Goal: Task Accomplishment & Management: Use online tool/utility

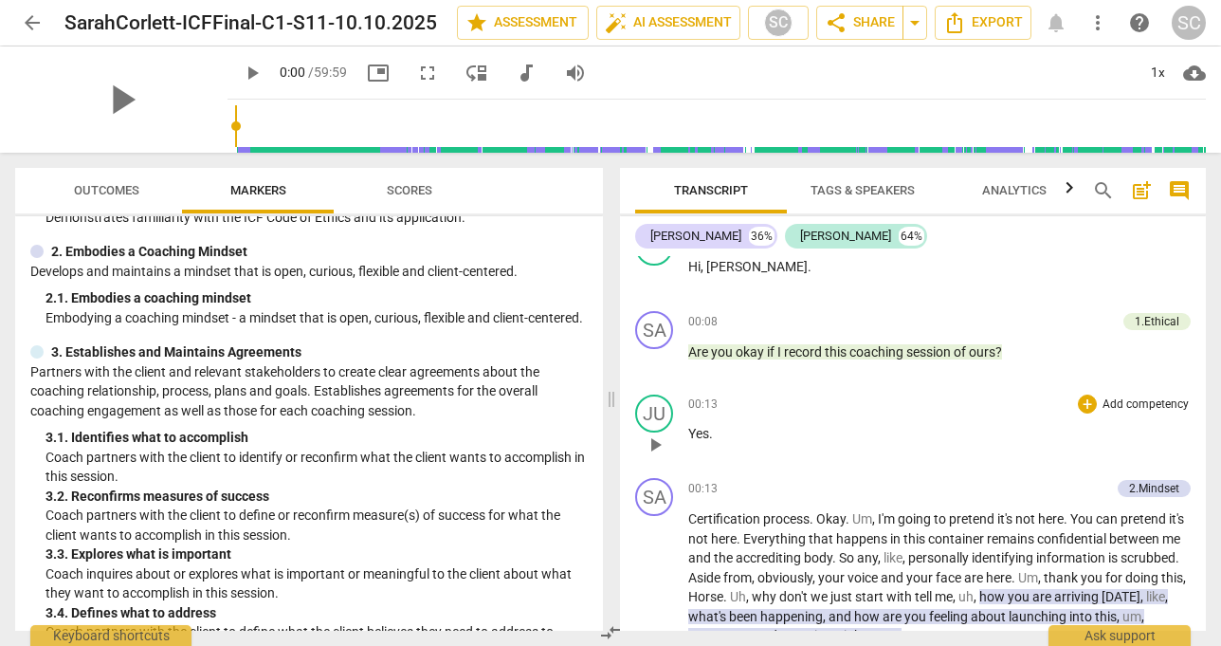
scroll to position [120, 0]
click at [531, 16] on span "star Assessment" at bounding box center [523, 22] width 115 height 23
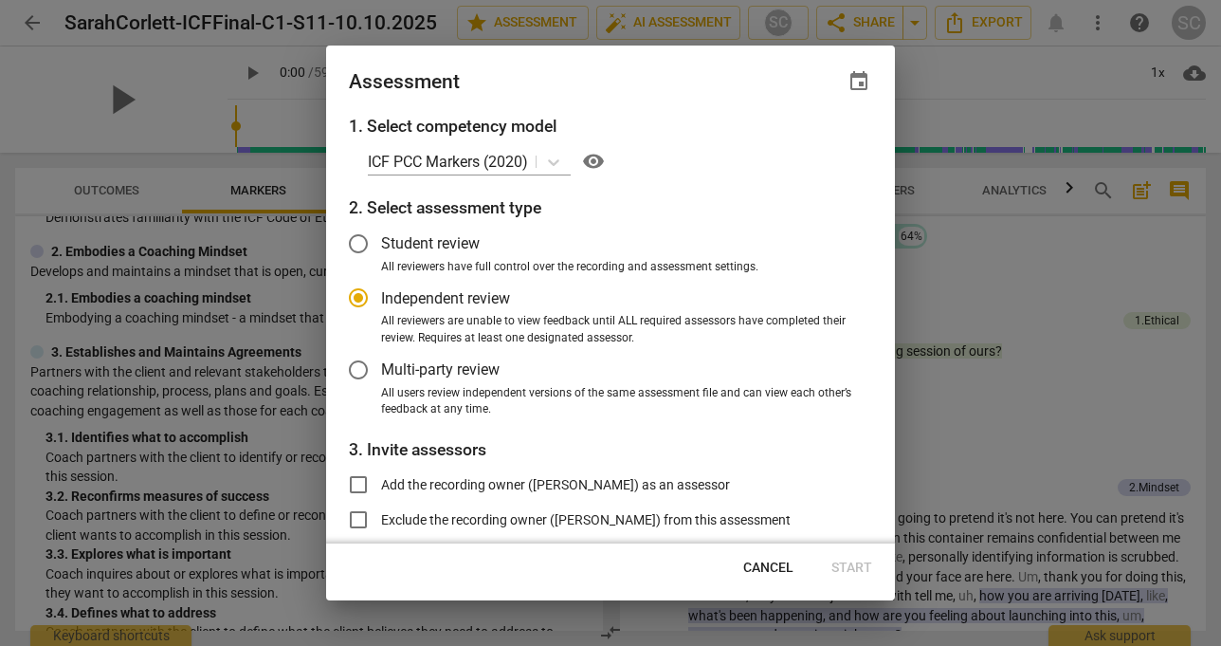
radio input "false"
click at [365, 240] on input "Student review" at bounding box center [359, 244] width 46 height 46
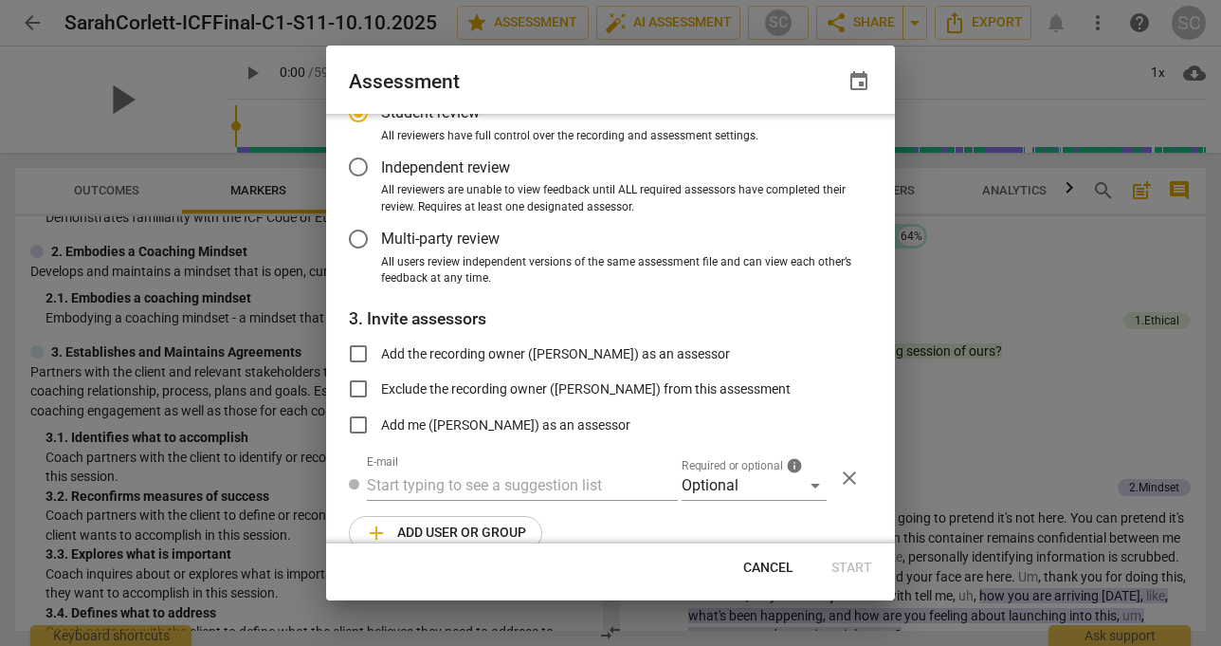
scroll to position [159, 0]
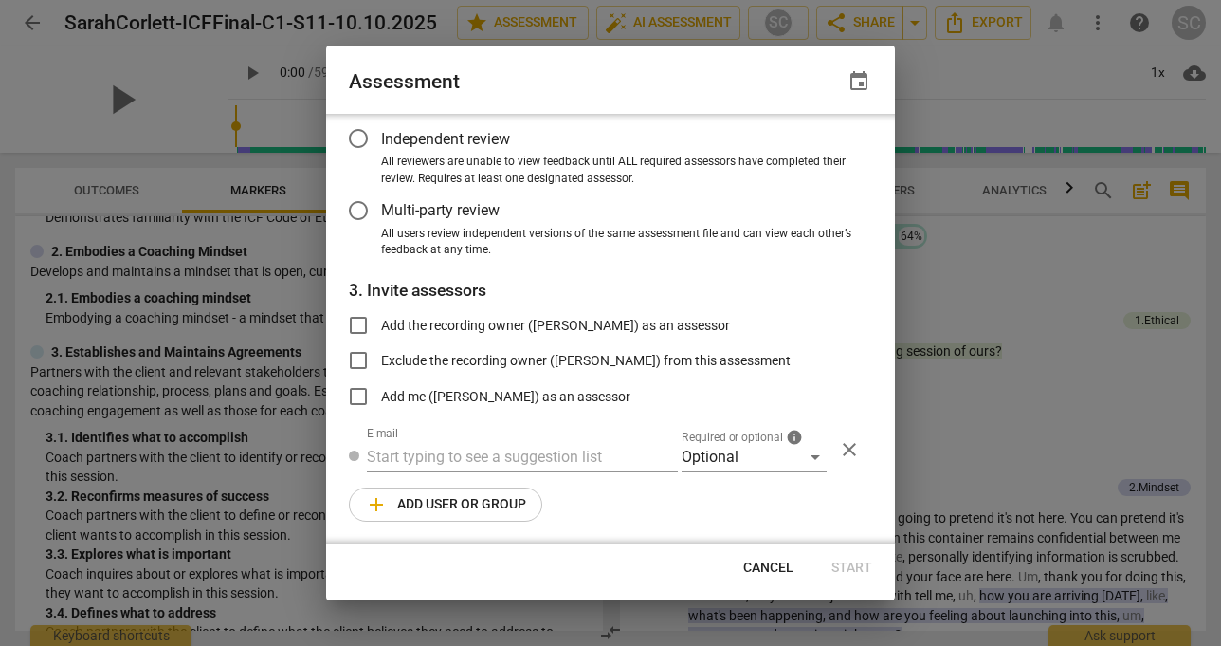
radio input "false"
click at [357, 360] on input "Exclude the recording owner ([PERSON_NAME]) from this assessment" at bounding box center [359, 361] width 46 height 46
checkbox input "true"
click at [607, 448] on input "text" at bounding box center [522, 457] width 311 height 30
click at [801, 452] on div "Optional" at bounding box center [754, 457] width 145 height 30
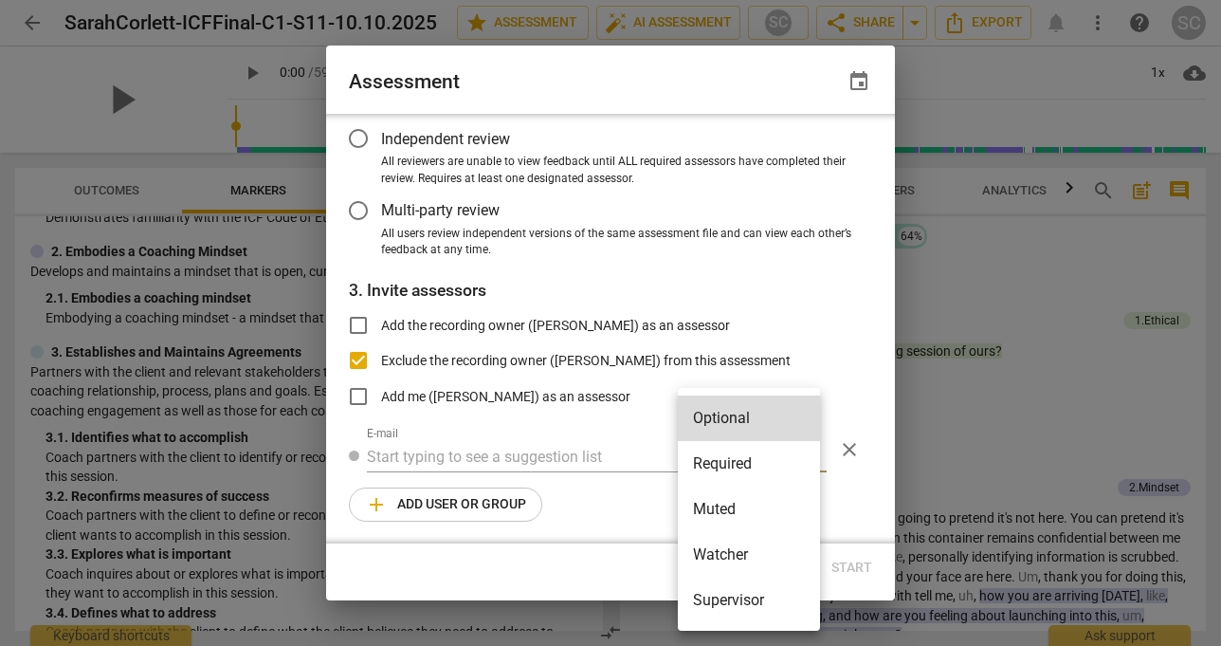
click at [709, 597] on li "Supervisor" at bounding box center [749, 600] width 142 height 46
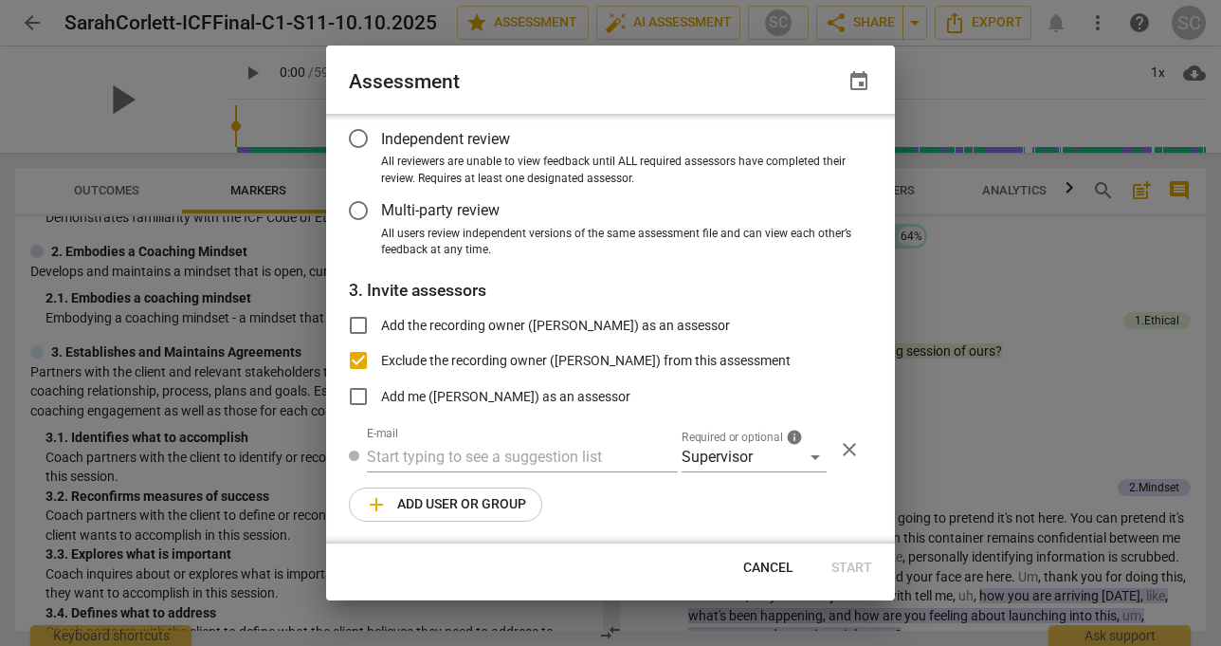
click at [954, 229] on div at bounding box center [610, 323] width 1221 height 646
radio input "false"
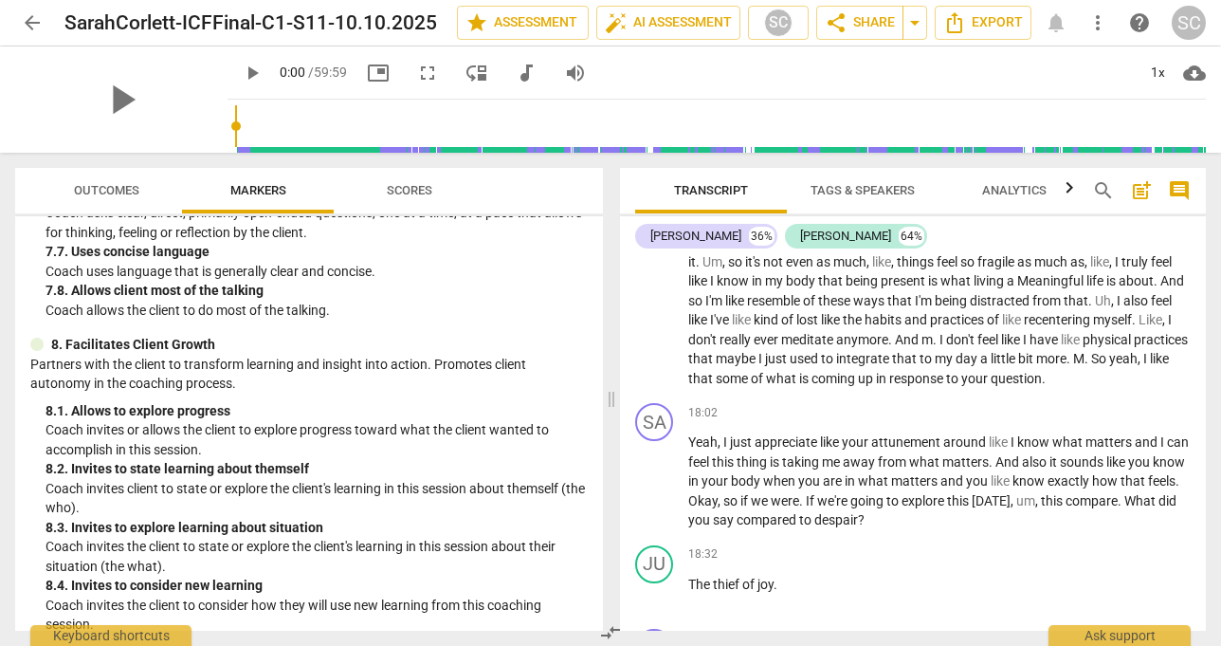
scroll to position [2277, 0]
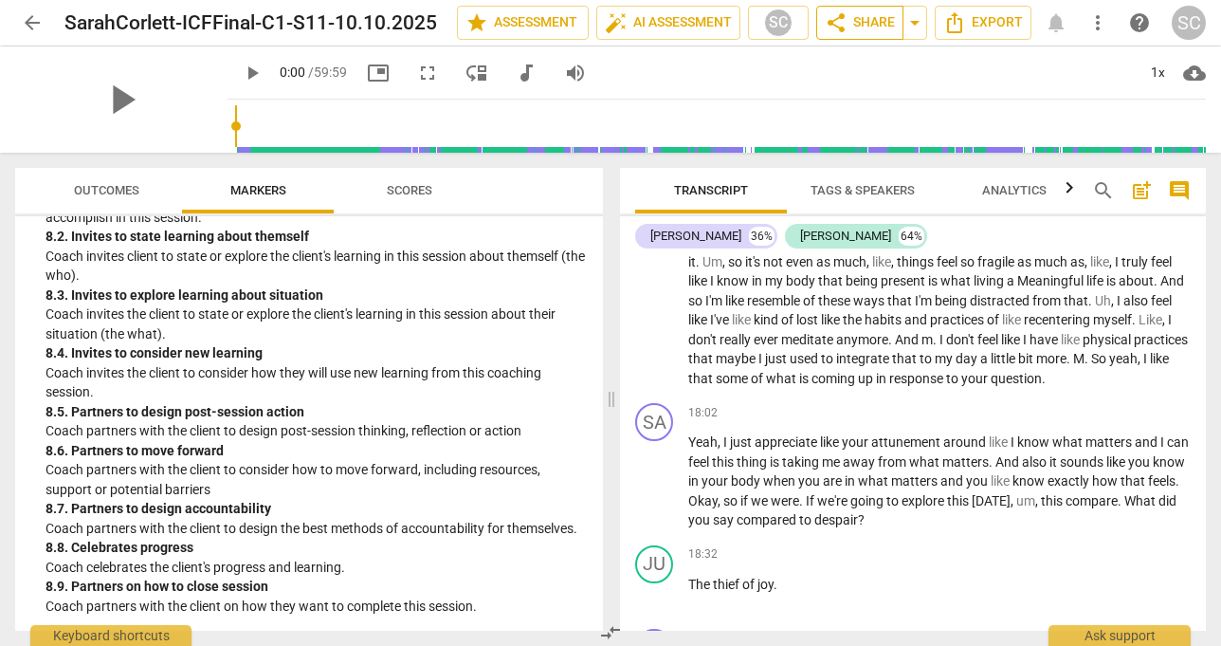
click at [875, 28] on span "share Share" at bounding box center [860, 22] width 70 height 23
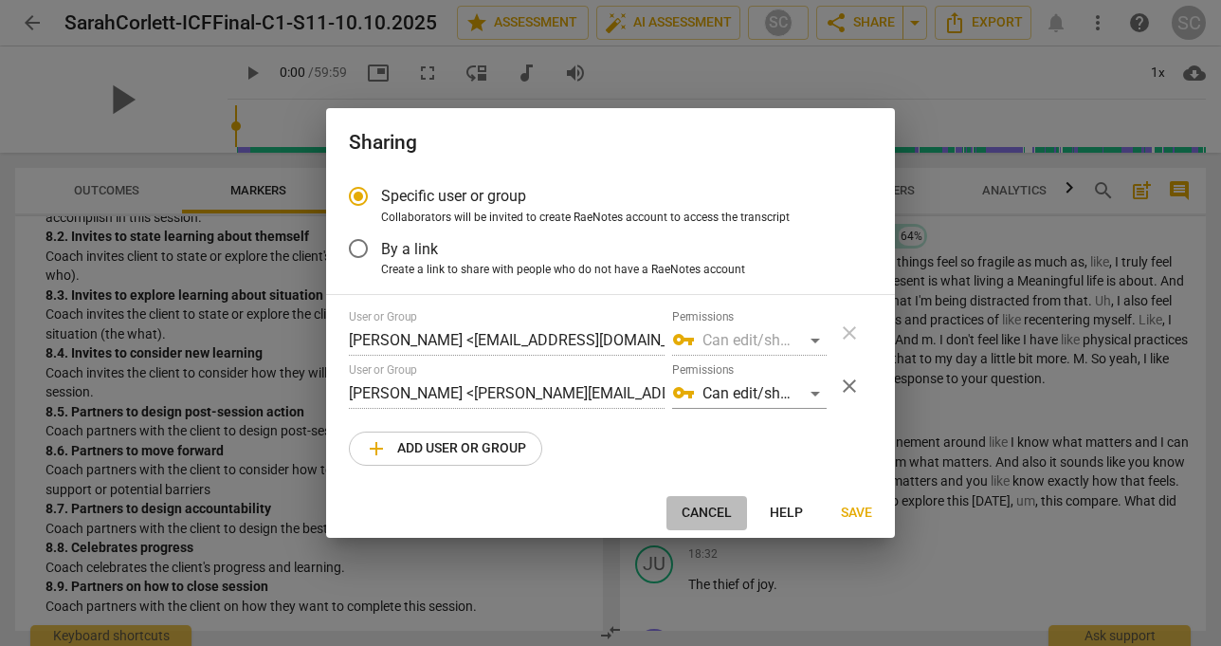
click at [704, 510] on span "Cancel" at bounding box center [707, 512] width 50 height 19
radio input "false"
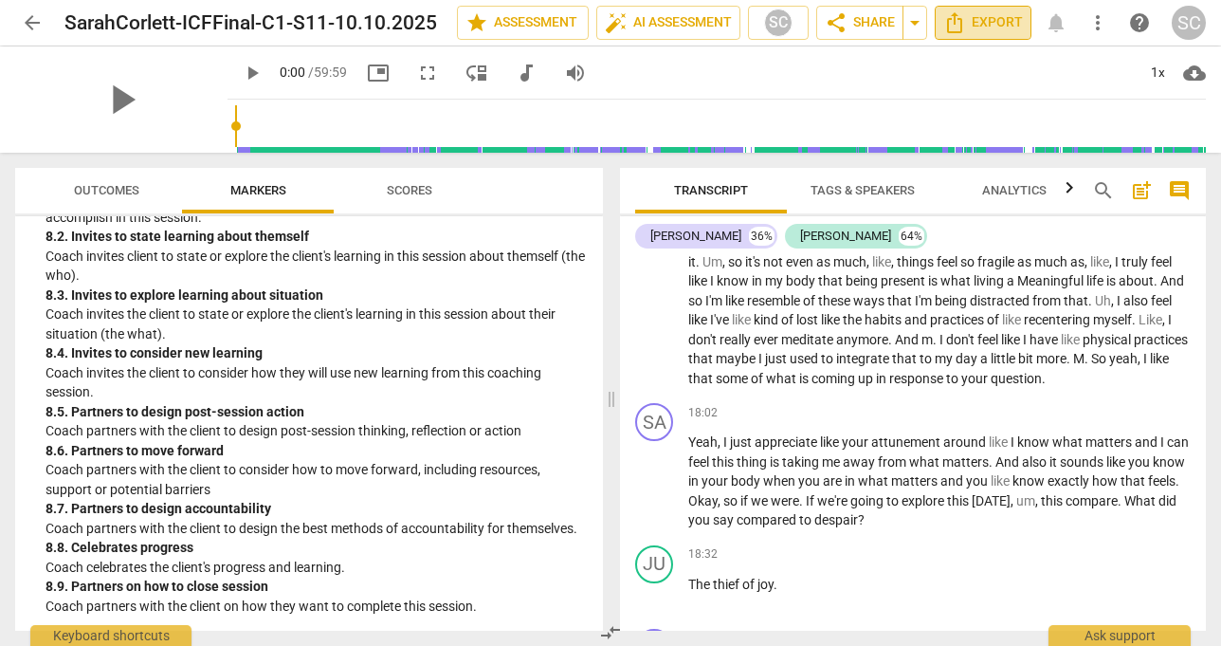
click at [959, 17] on icon "Export" at bounding box center [954, 22] width 23 height 23
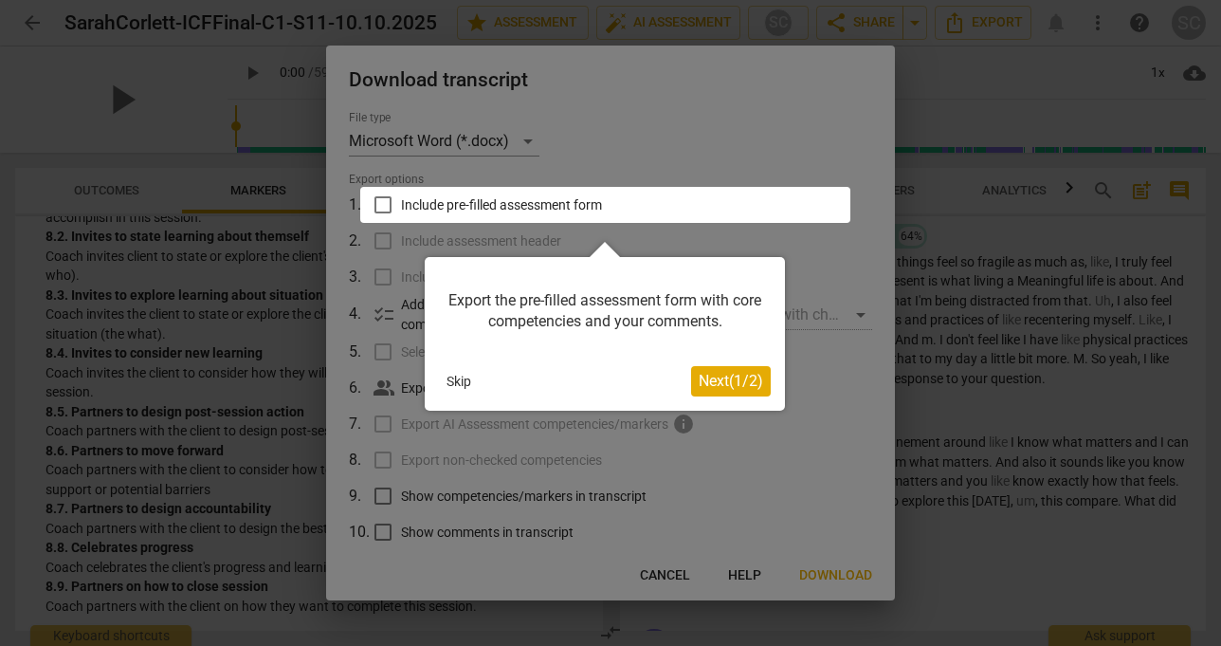
click at [610, 114] on div at bounding box center [610, 323] width 1221 height 646
click at [447, 379] on button "Skip" at bounding box center [459, 381] width 40 height 28
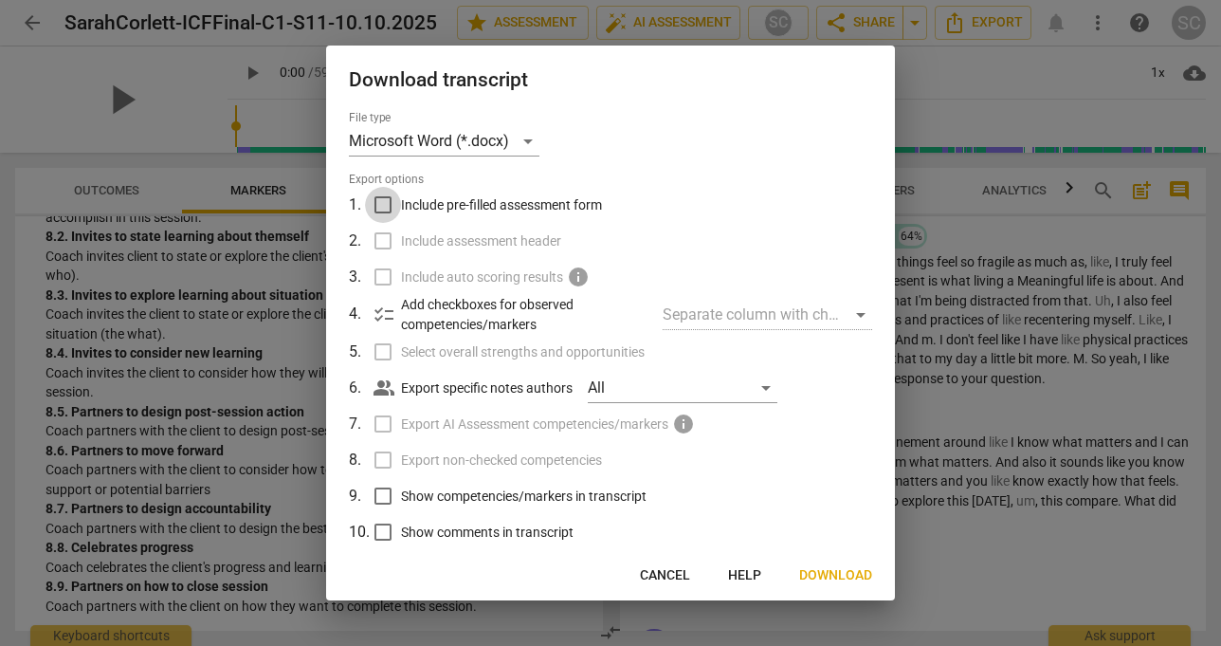
click at [377, 206] on input "Include pre-filled assessment form" at bounding box center [383, 205] width 36 height 36
checkbox input "true"
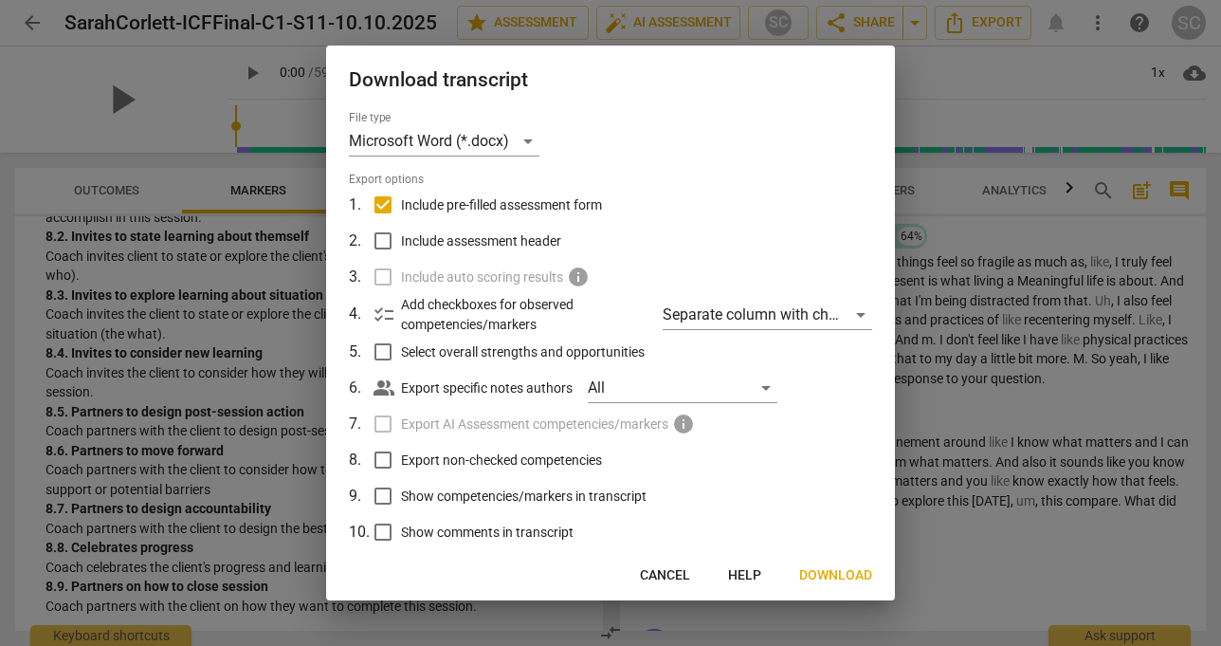
click at [379, 347] on input "Select overall strengths and opportunities" at bounding box center [383, 352] width 36 height 36
checkbox input "true"
click at [385, 494] on input "Show competencies/markers in transcript" at bounding box center [383, 496] width 36 height 36
checkbox input "true"
click at [382, 528] on input "Show comments in transcript" at bounding box center [383, 532] width 36 height 36
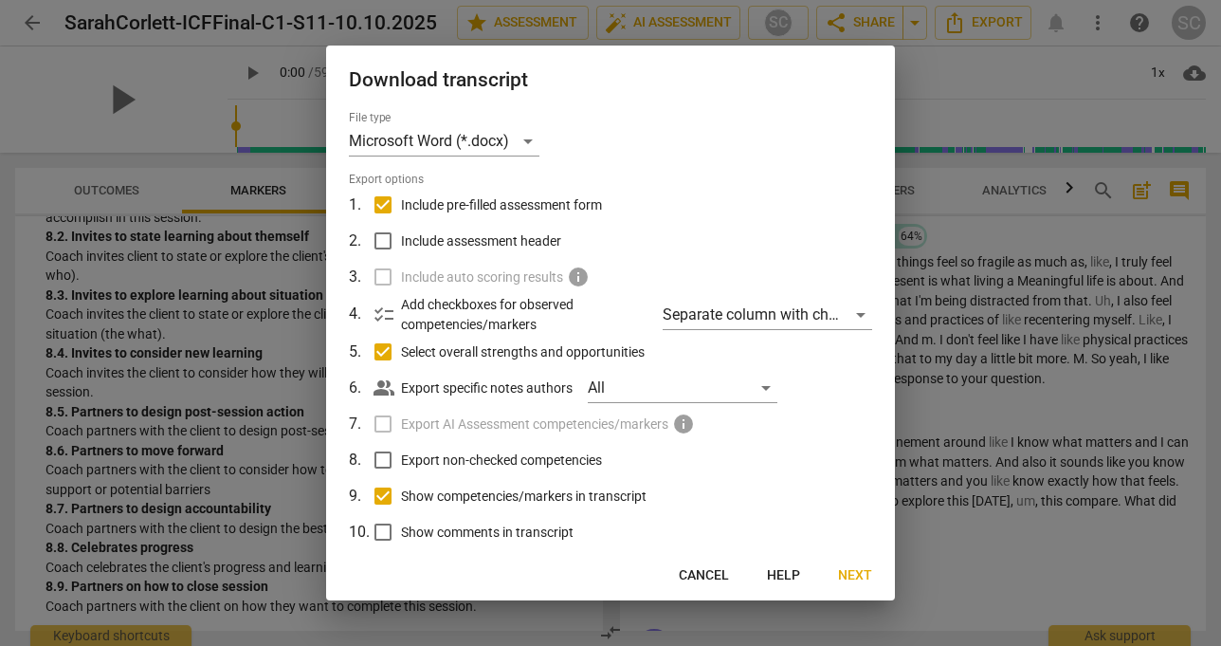
checkbox input "true"
click at [694, 576] on span "Cancel" at bounding box center [704, 575] width 50 height 19
checkbox input "false"
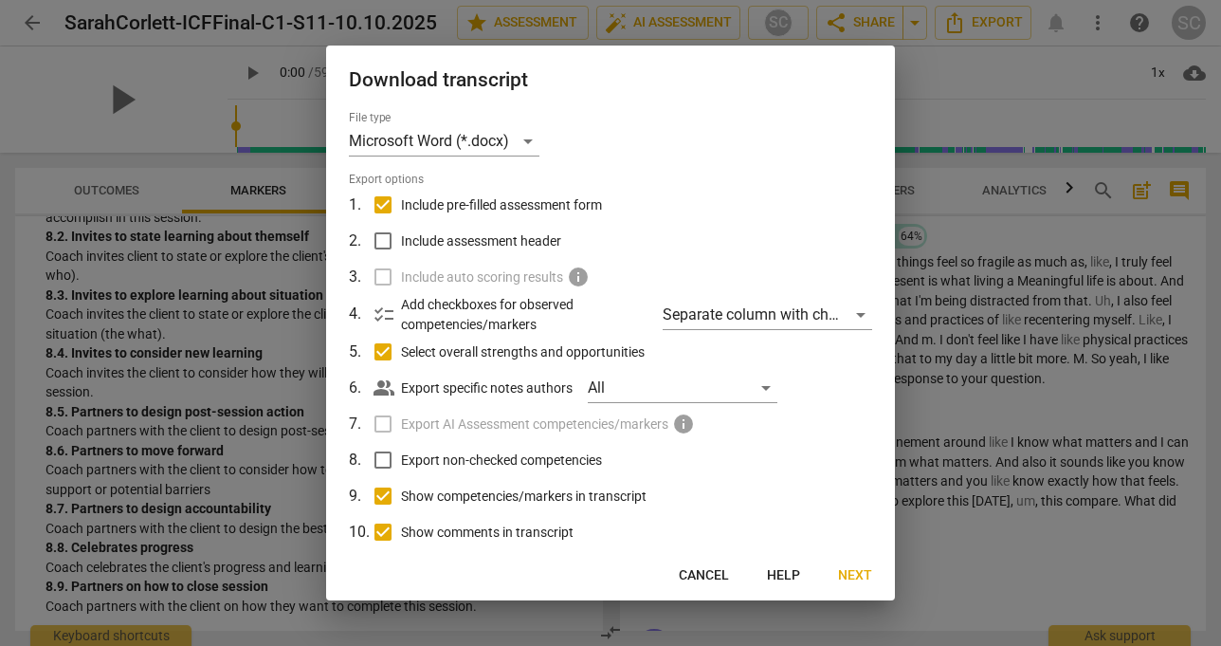
checkbox input "false"
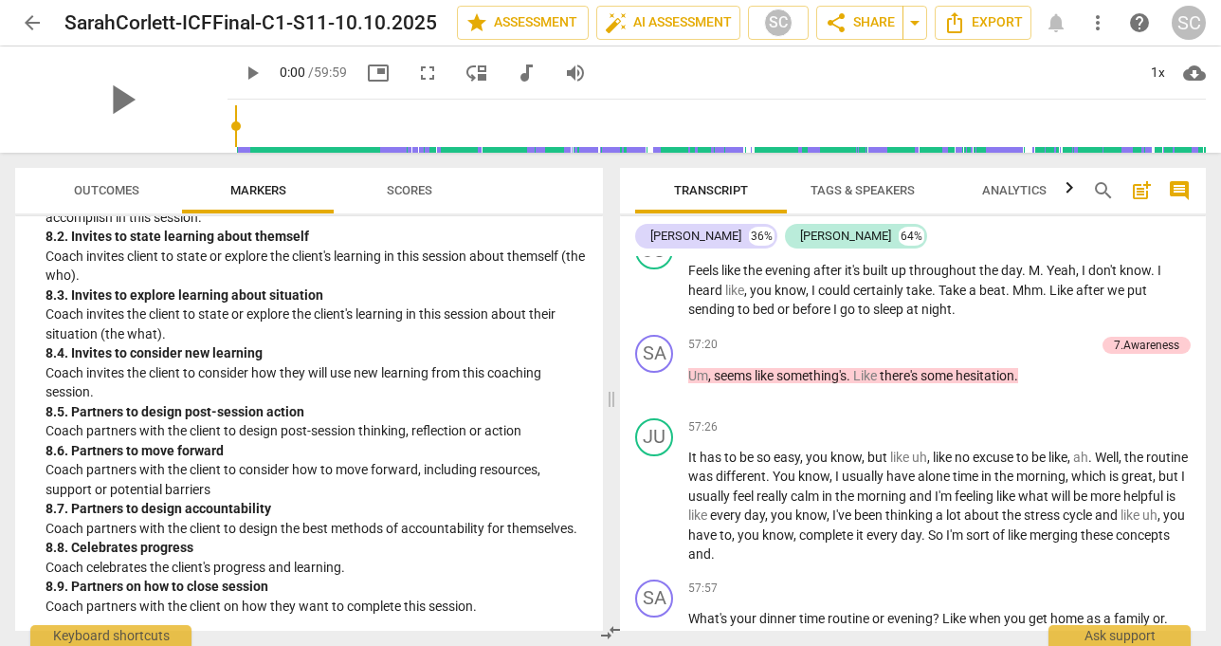
scroll to position [18402, 0]
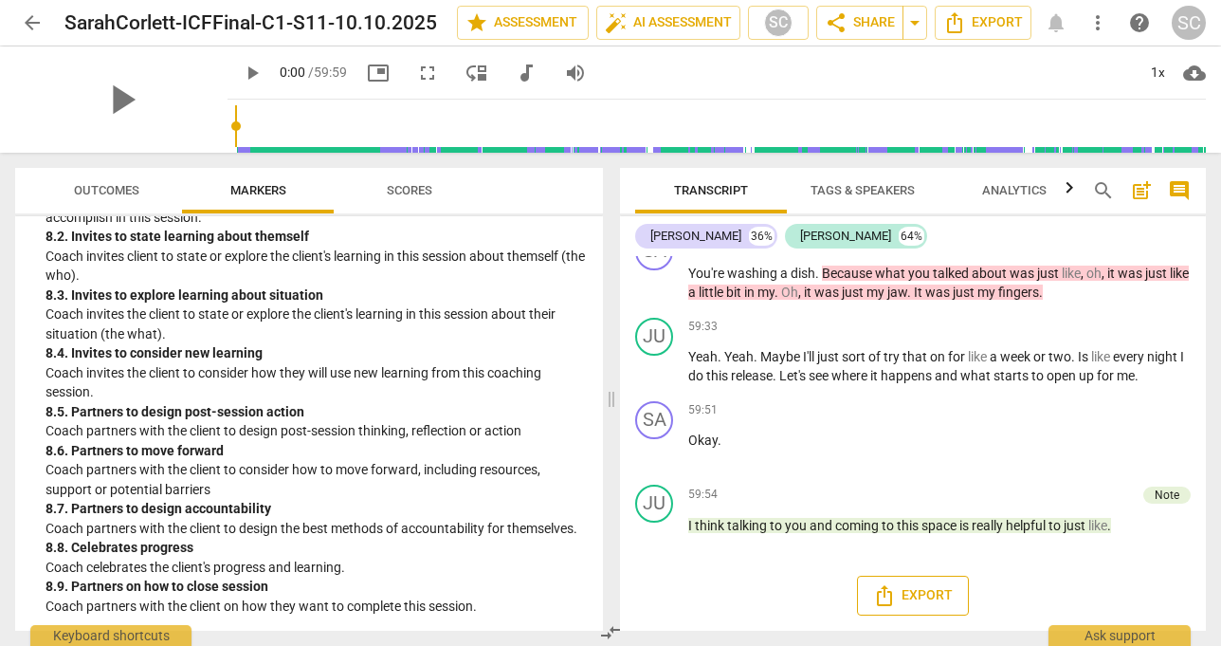
click at [894, 594] on span "Export" at bounding box center [913, 595] width 80 height 23
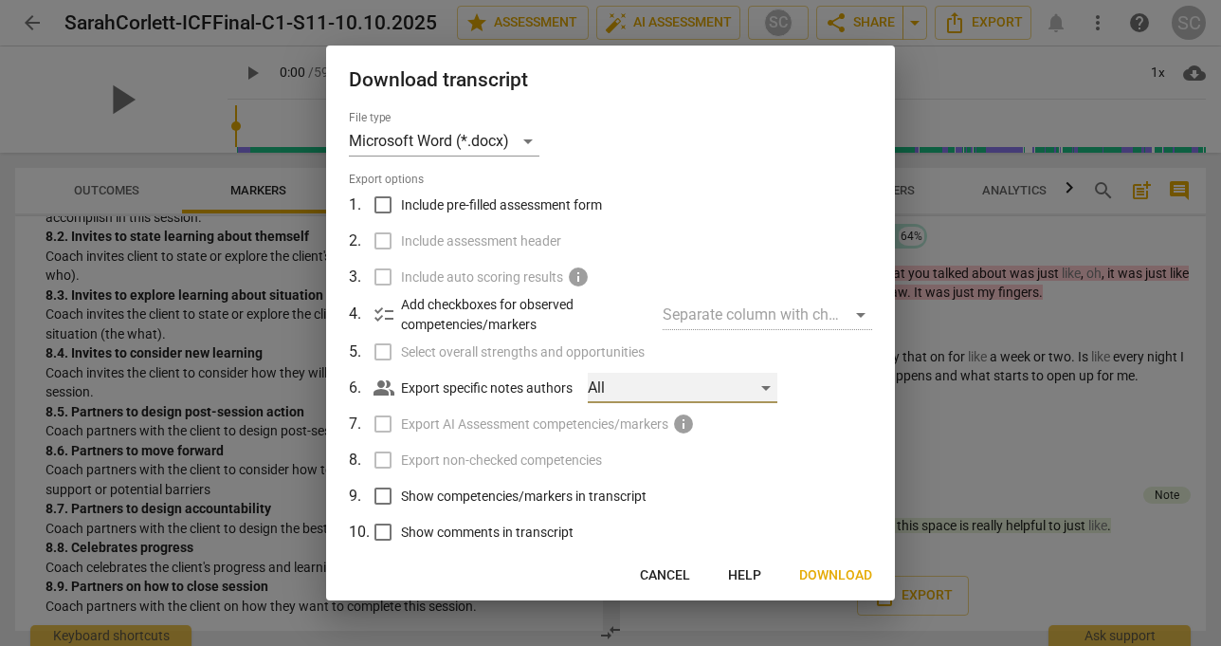
click at [775, 394] on div "All" at bounding box center [683, 388] width 190 height 30
click at [624, 385] on input "checkbox" at bounding box center [619, 388] width 46 height 46
checkbox input "true"
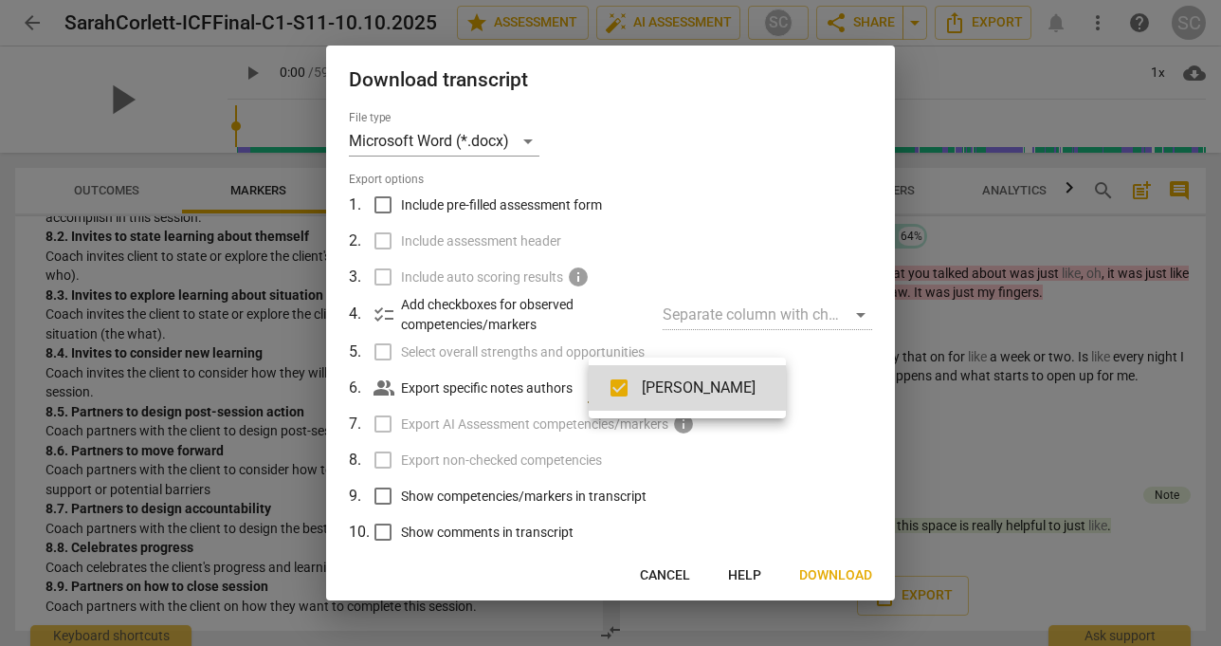
click at [707, 232] on div at bounding box center [610, 323] width 1221 height 646
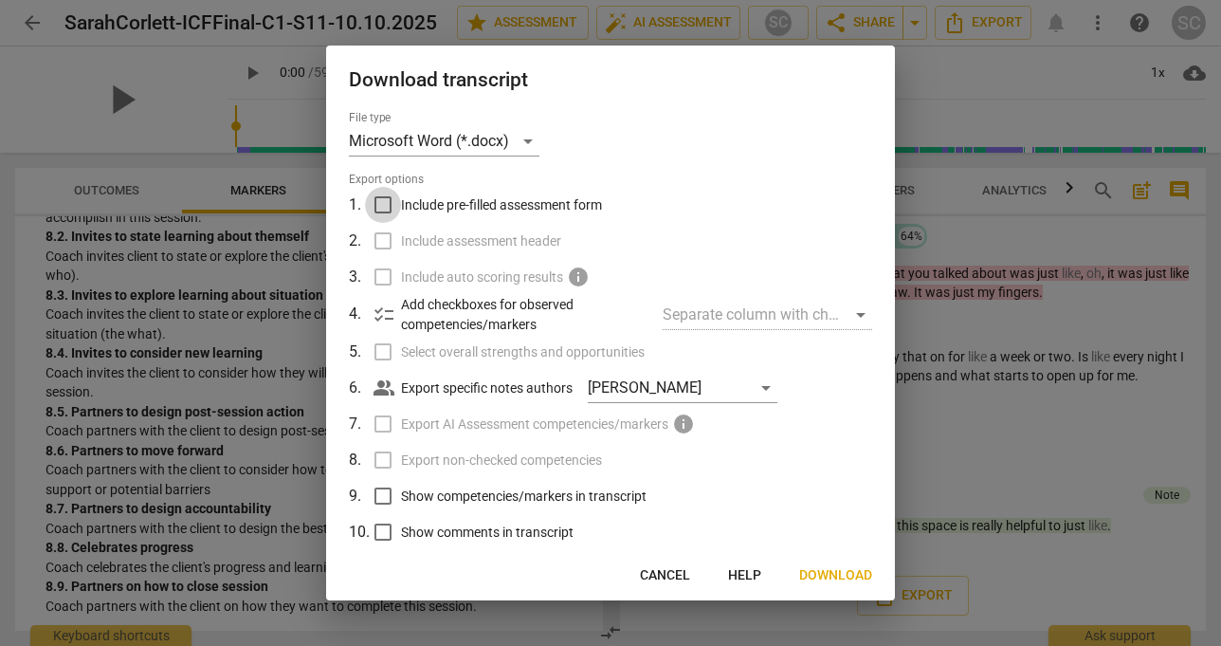
click at [375, 204] on input "Include pre-filled assessment form" at bounding box center [383, 205] width 36 height 36
checkbox input "true"
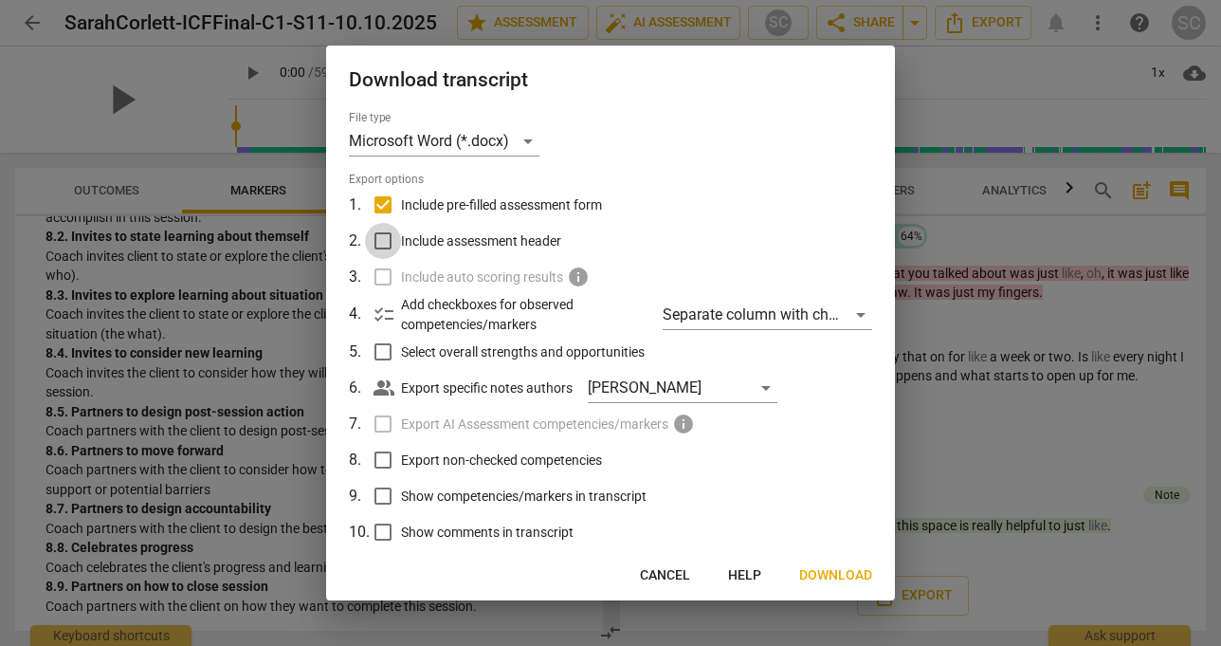
click at [380, 246] on input "Include assessment header" at bounding box center [383, 241] width 36 height 36
checkbox input "true"
click at [847, 313] on div "Separate column with check marks" at bounding box center [768, 315] width 210 height 30
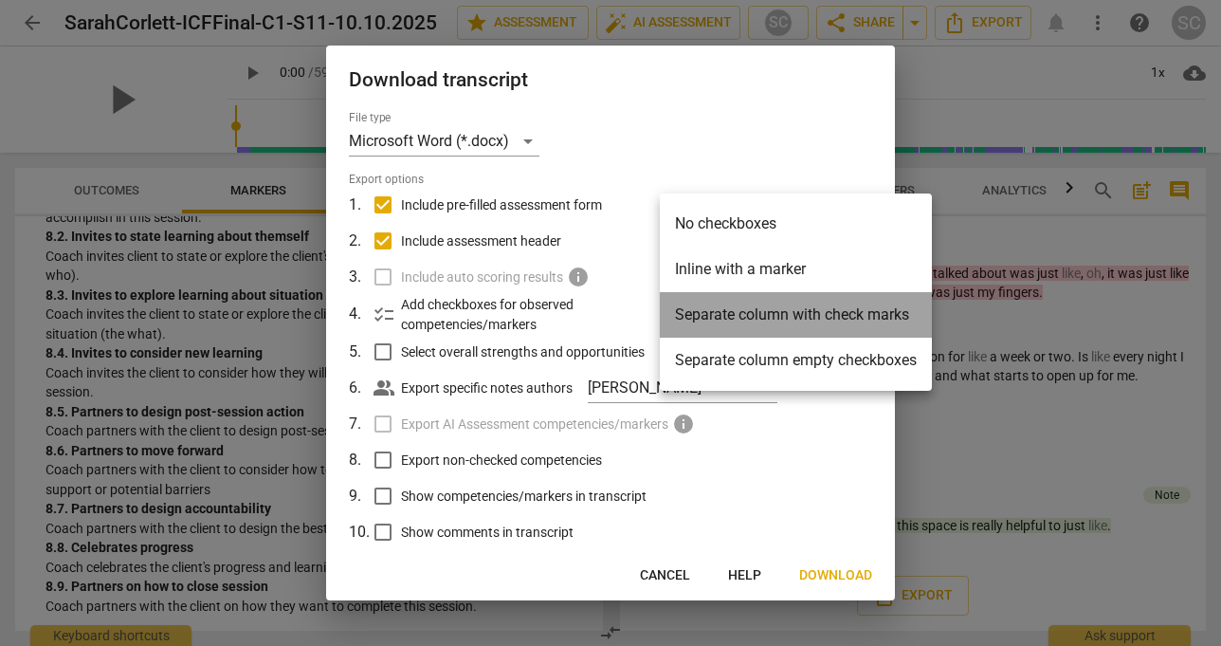
click at [847, 313] on li "Separate column with check marks" at bounding box center [796, 315] width 272 height 46
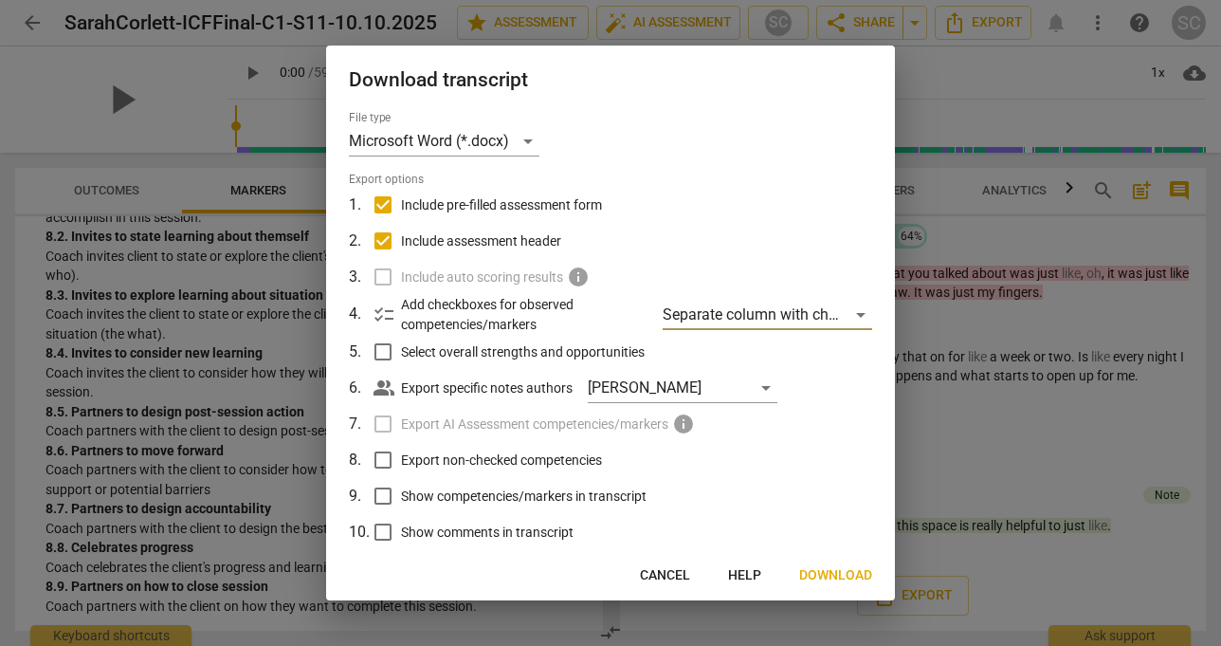
click at [831, 580] on span "Download" at bounding box center [835, 575] width 73 height 19
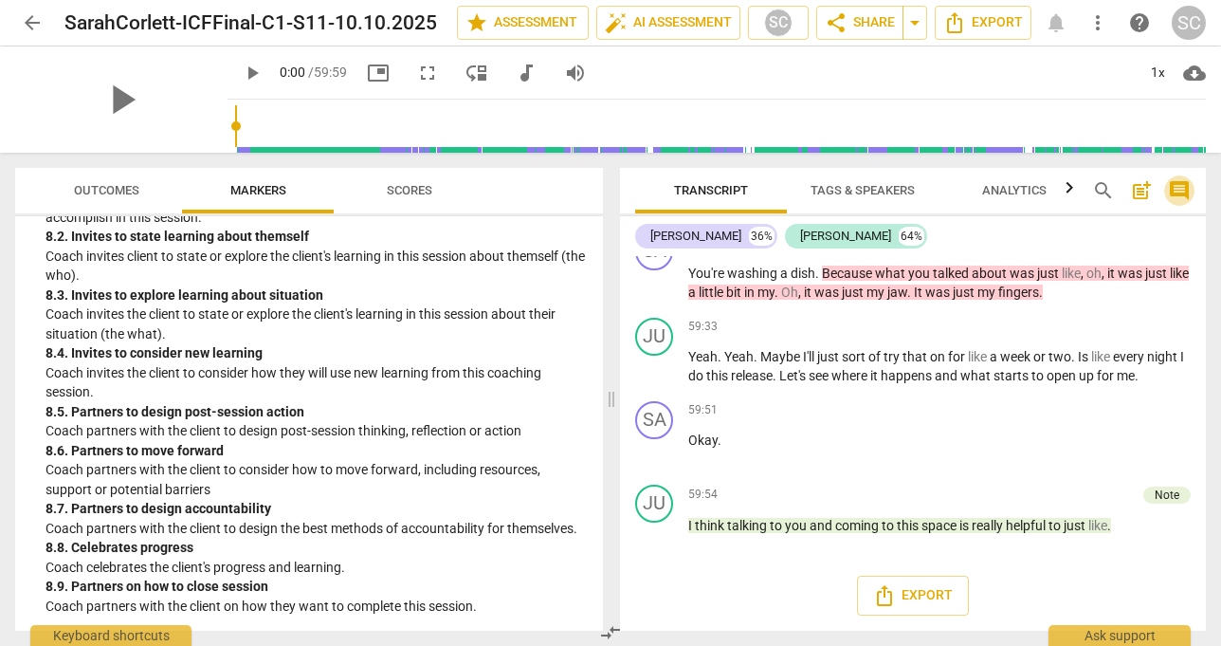
click at [1182, 193] on span "comment" at bounding box center [1179, 190] width 23 height 23
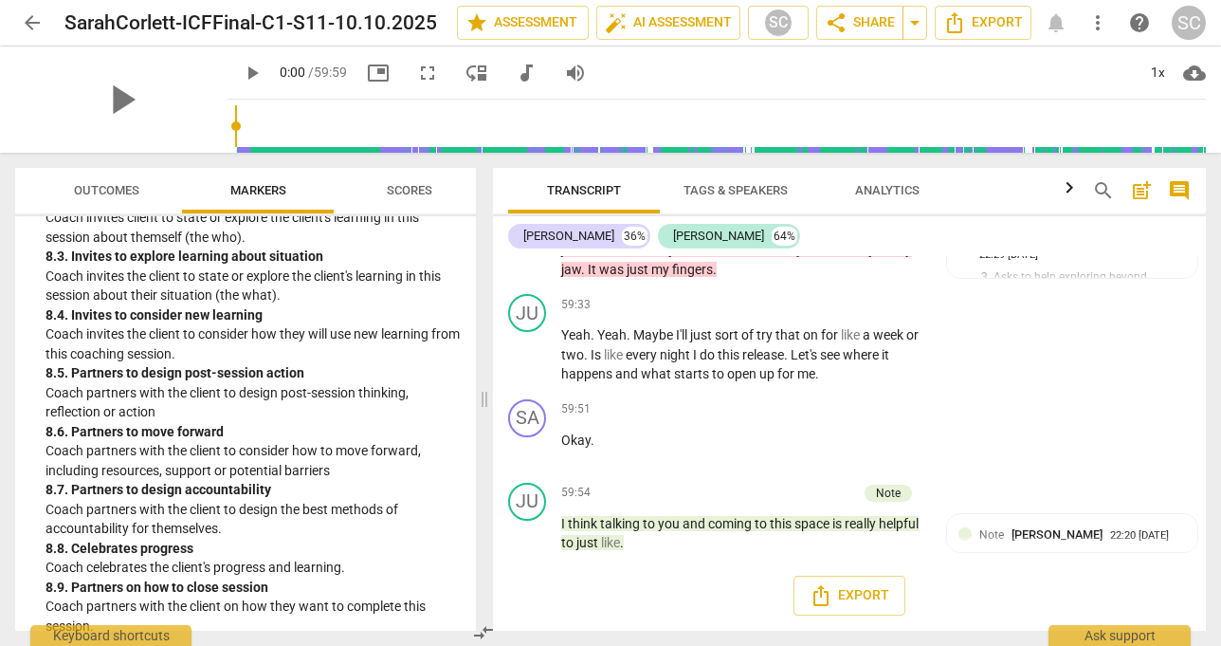
click at [1141, 193] on span "post_add" at bounding box center [1141, 190] width 23 height 23
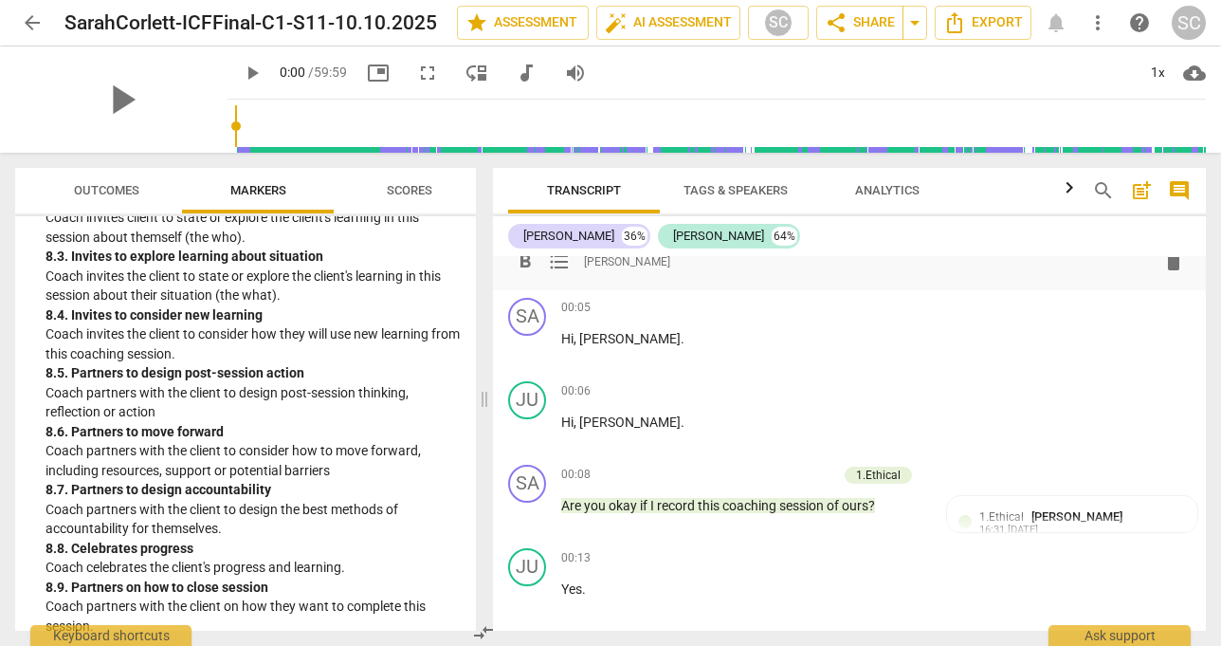
click at [1179, 193] on span "comment" at bounding box center [1179, 190] width 23 height 23
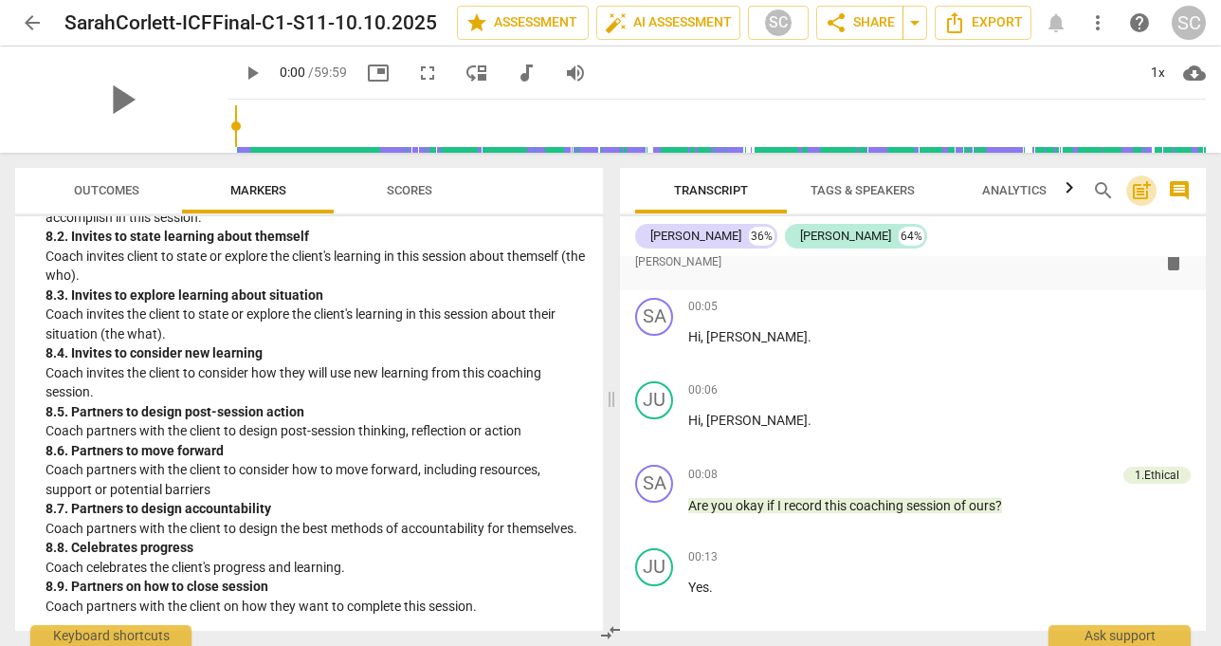
click at [1134, 191] on span "post_add" at bounding box center [1141, 190] width 23 height 23
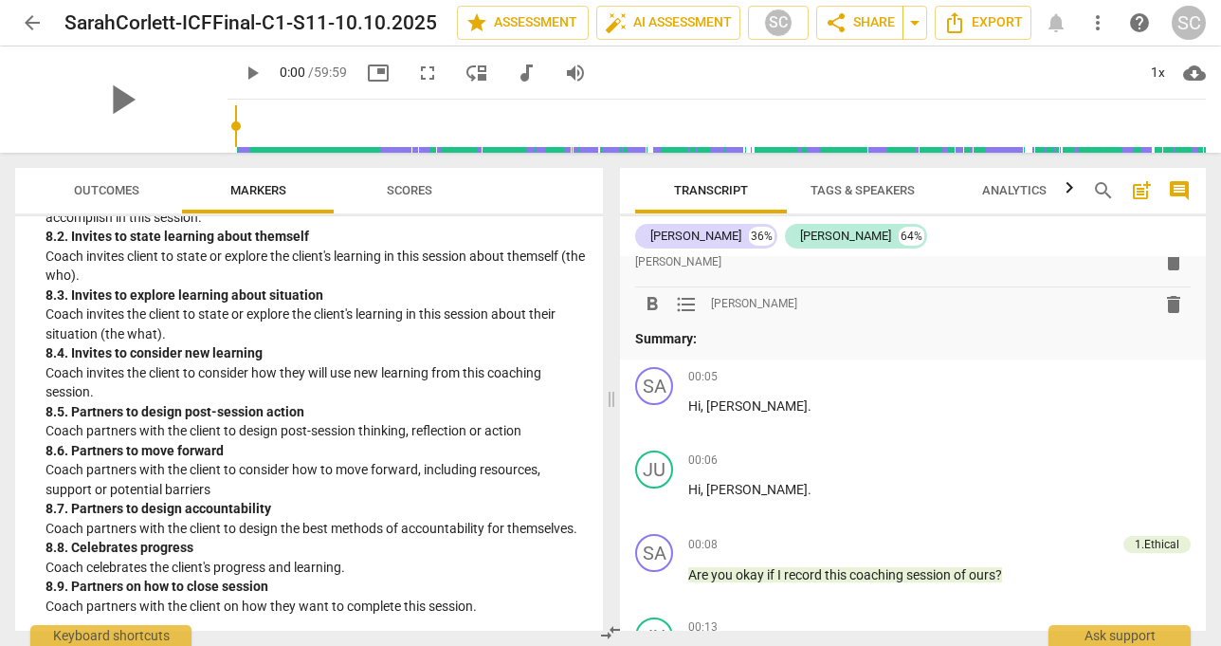
click at [1186, 192] on span "comment" at bounding box center [1179, 190] width 23 height 23
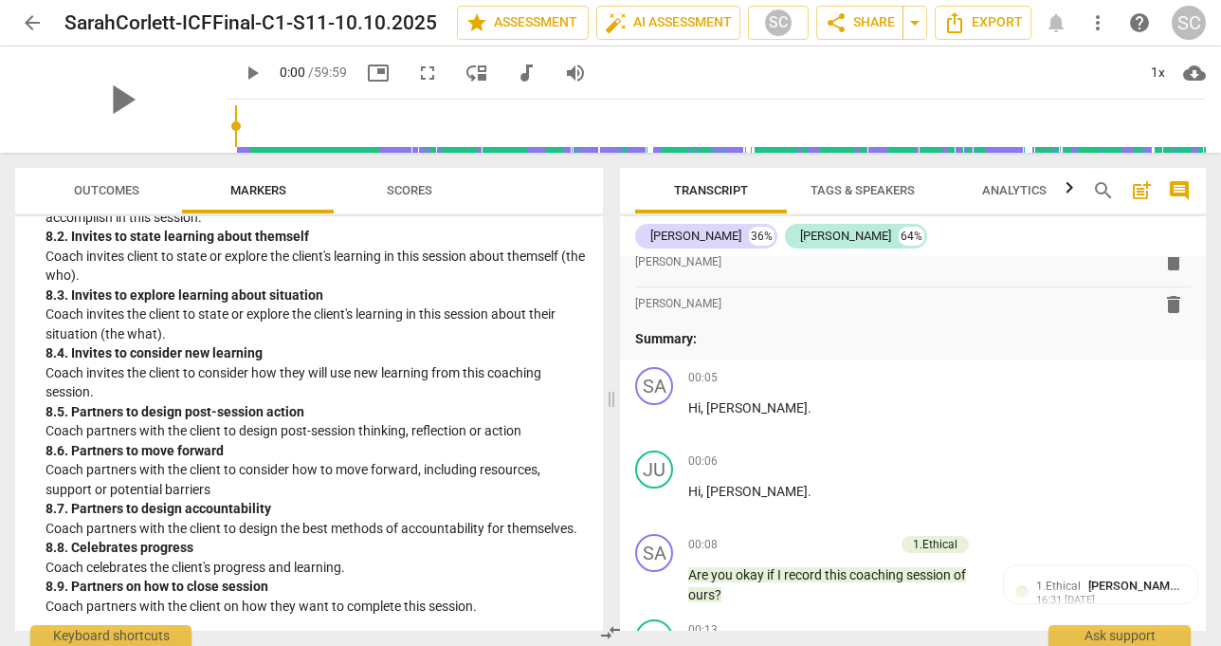
scroll to position [2530, 0]
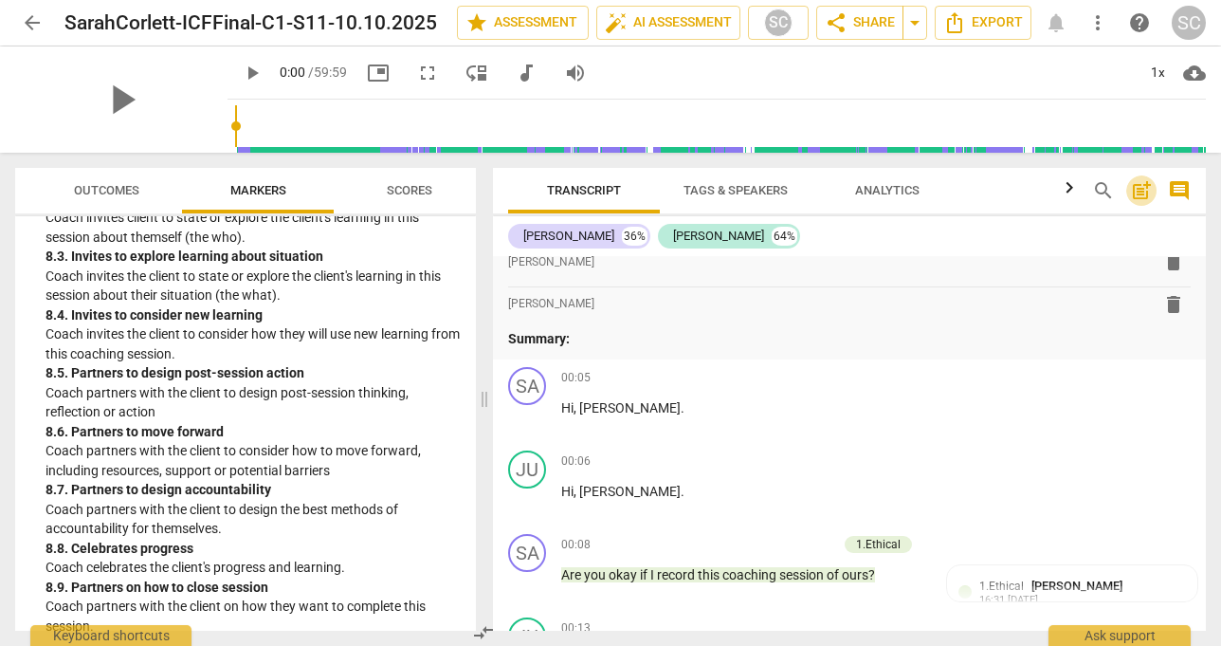
click at [1146, 190] on span "post_add" at bounding box center [1141, 190] width 23 height 23
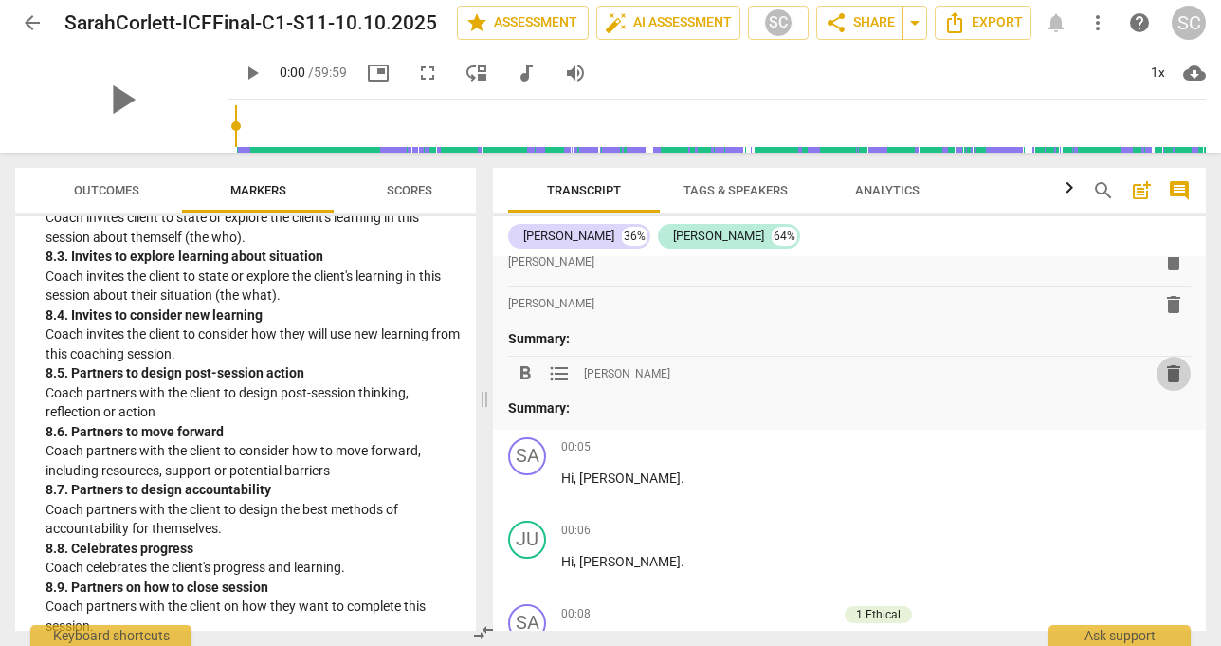
click at [1170, 367] on span "delete" at bounding box center [1173, 373] width 23 height 23
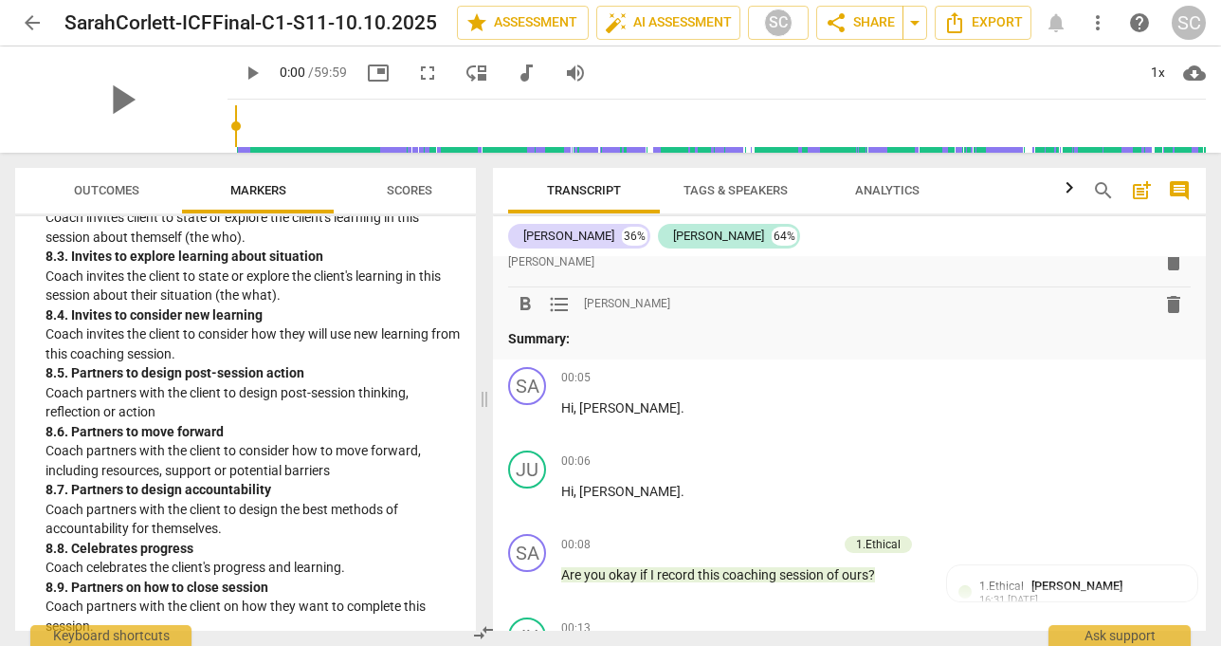
click at [1162, 304] on span "delete" at bounding box center [1173, 304] width 23 height 23
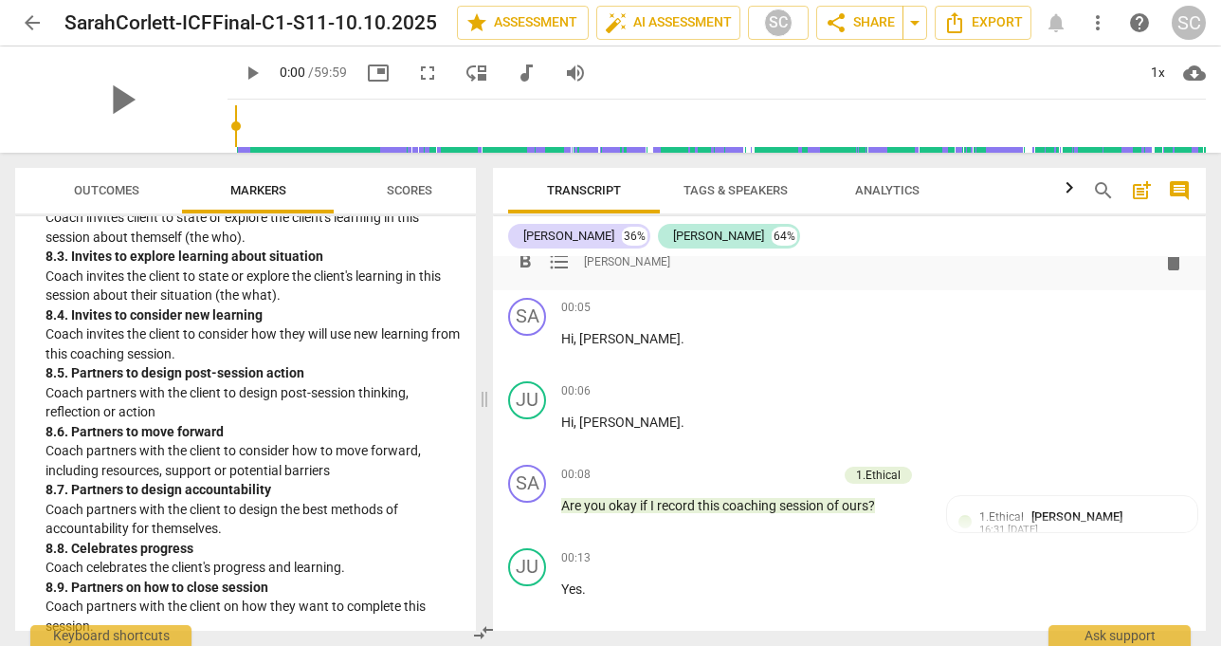
click at [1173, 268] on span "delete" at bounding box center [1173, 261] width 23 height 23
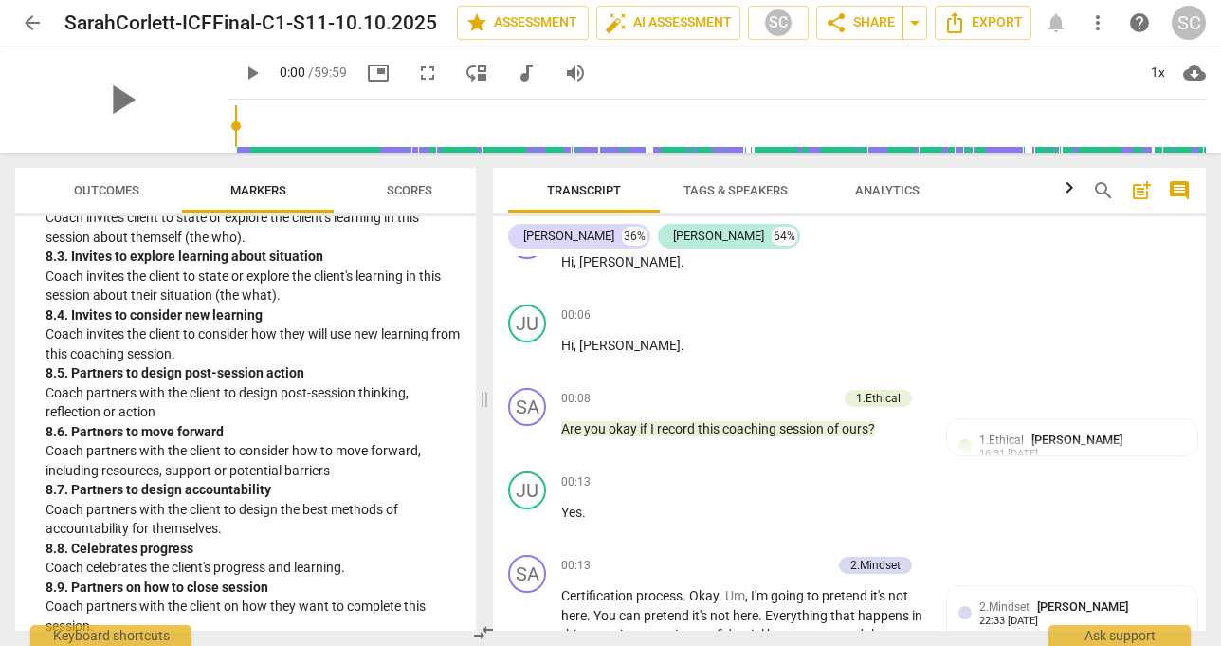
scroll to position [0, 0]
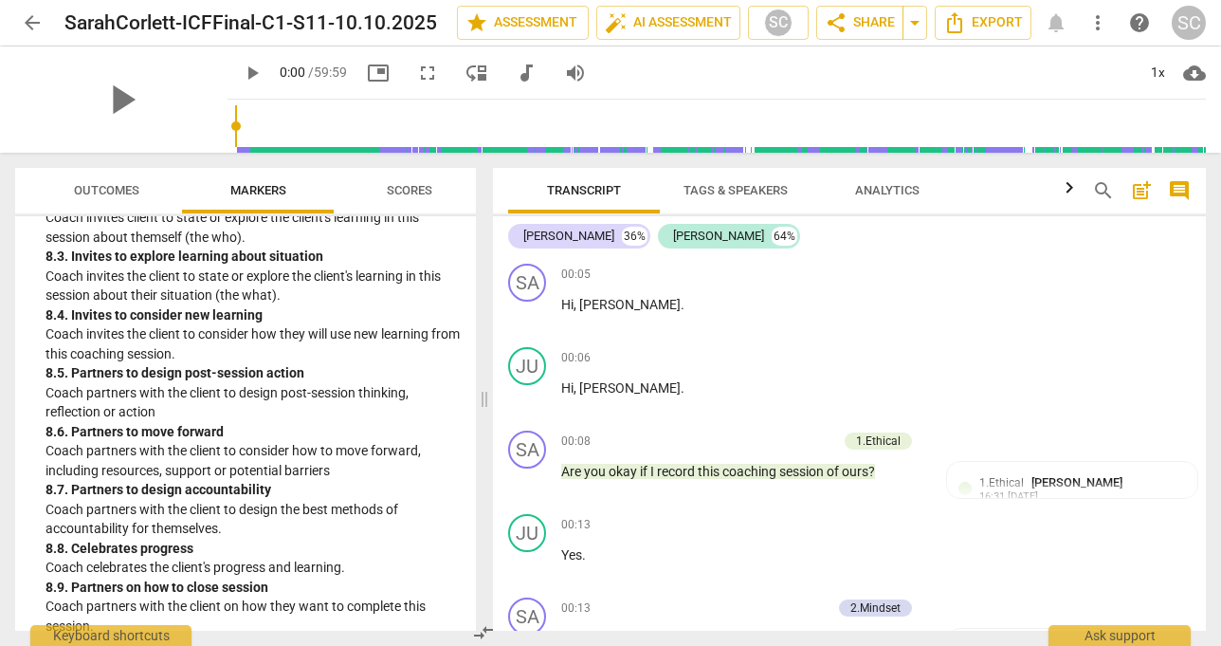
click at [1139, 197] on span "post_add" at bounding box center [1141, 190] width 23 height 23
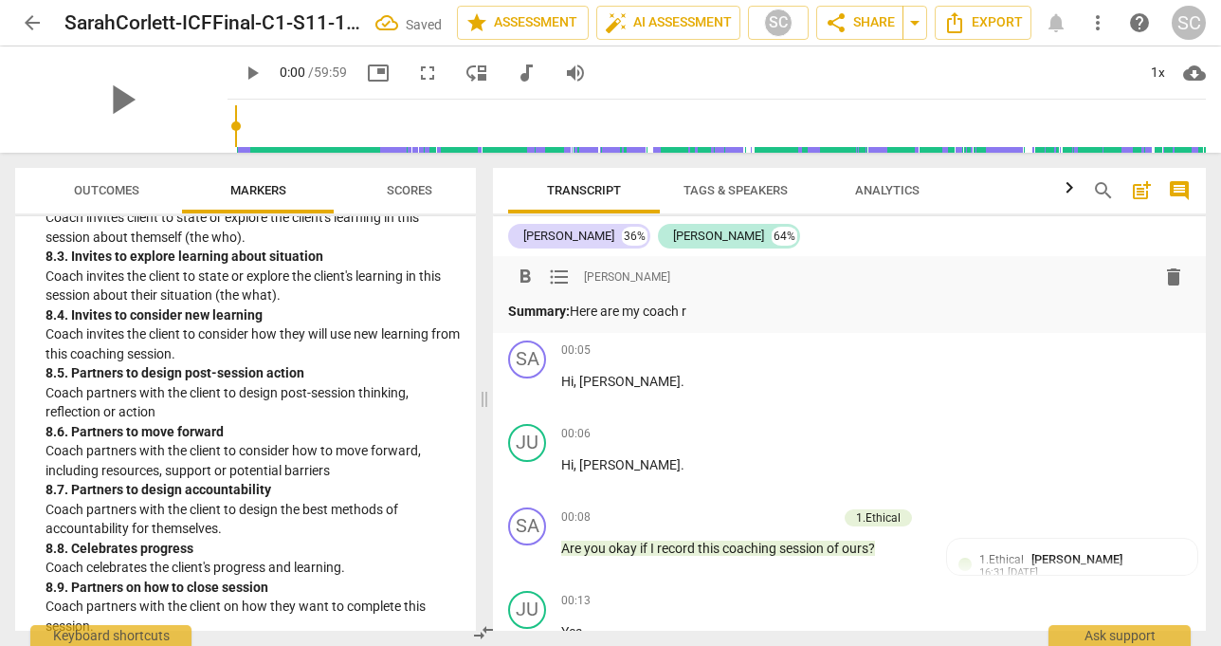
click at [680, 316] on p "Summary: Here are my coach r" at bounding box center [849, 311] width 683 height 20
click at [720, 312] on p "Summary: Here are my coach r" at bounding box center [849, 311] width 683 height 20
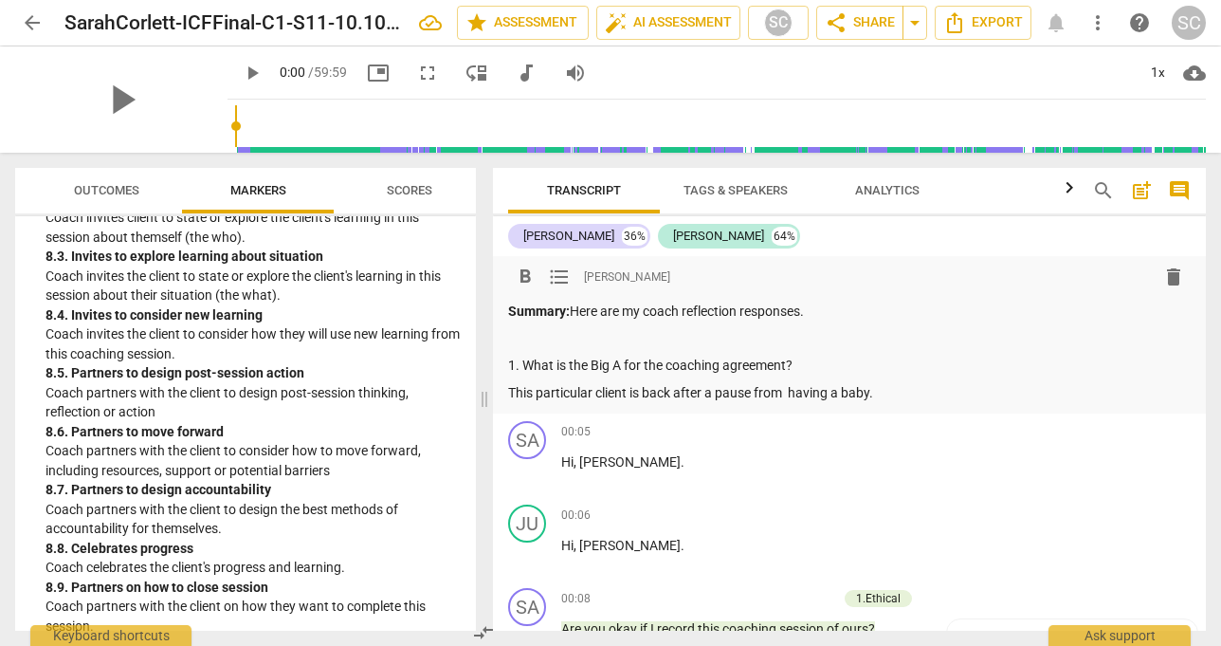
click at [791, 391] on p "This particular client is back after a pause from having a baby." at bounding box center [849, 393] width 683 height 20
click at [895, 393] on p "This particular client is back after a pause from having a baby." at bounding box center [849, 393] width 683 height 20
drag, startPoint x: 1164, startPoint y: 390, endPoint x: 1014, endPoint y: 387, distance: 150.8
click at [1014, 387] on p "This particular client is back after a pause from having a baby. We are in proc…" at bounding box center [849, 393] width 683 height 20
click at [800, 372] on p "1. What is the Big A for the coaching agreement?" at bounding box center [849, 366] width 683 height 20
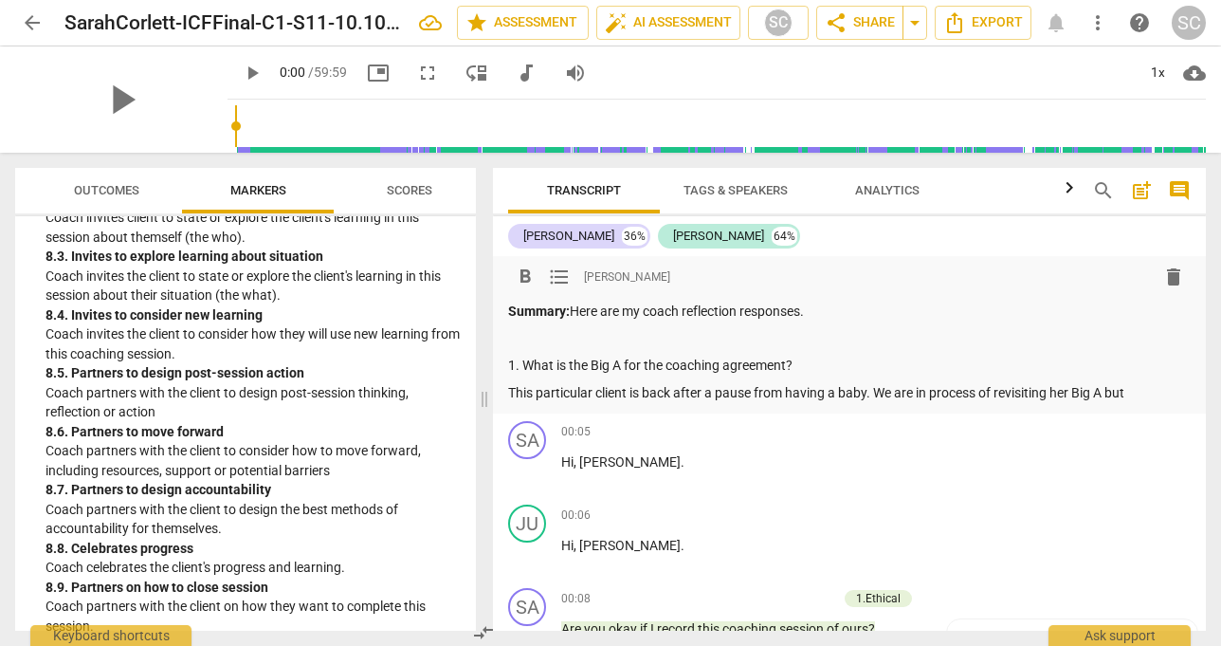
click at [1140, 387] on p "This particular client is back after a pause from having a baby. We are in proc…" at bounding box center [849, 393] width 683 height 20
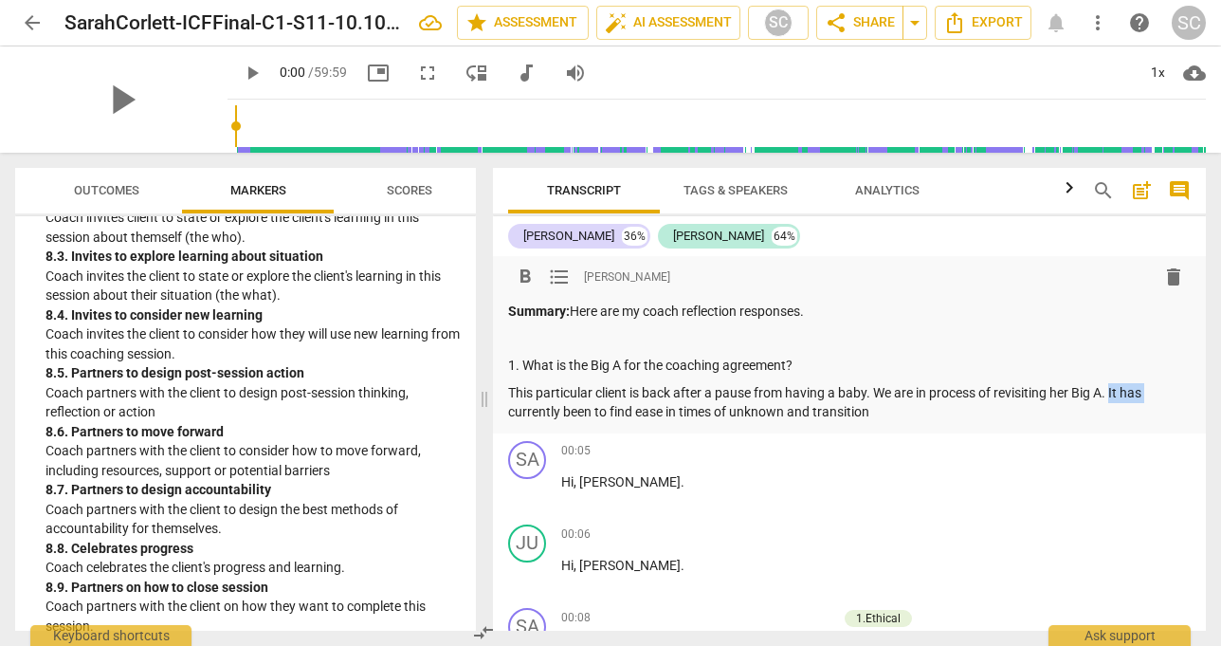
drag, startPoint x: 1116, startPoint y: 388, endPoint x: 1161, endPoint y: 388, distance: 45.5
click at [1161, 388] on p "This particular client is back after a pause from having a baby. We are in proc…" at bounding box center [849, 402] width 683 height 39
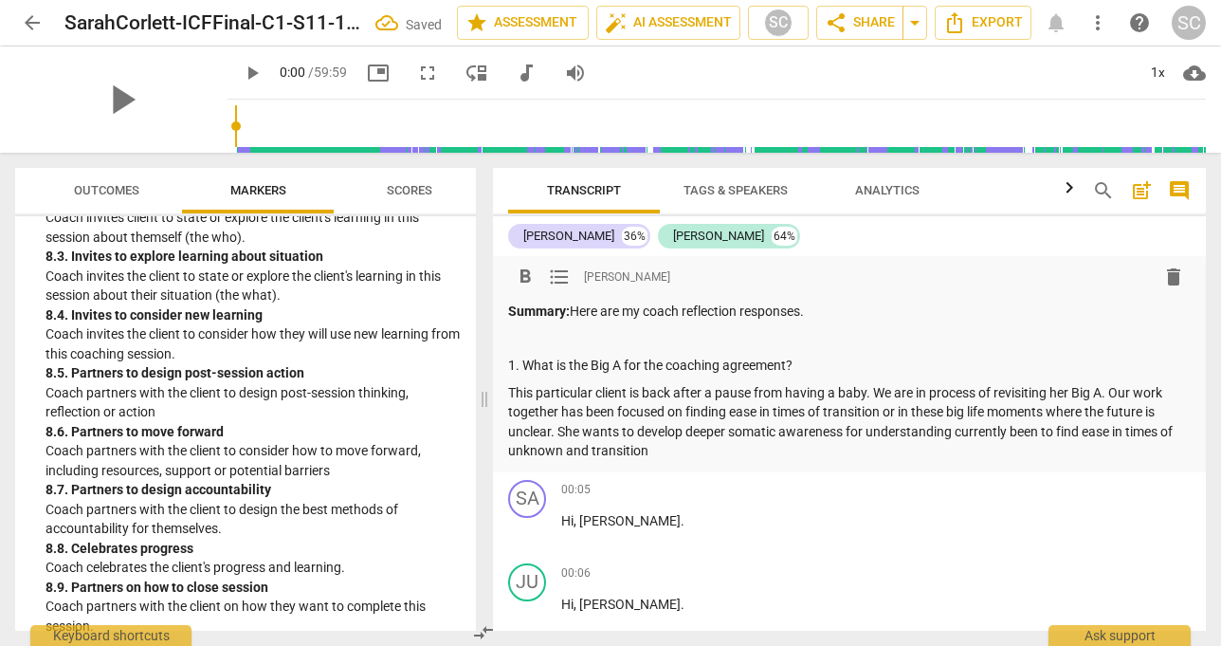
scroll to position [83, 0]
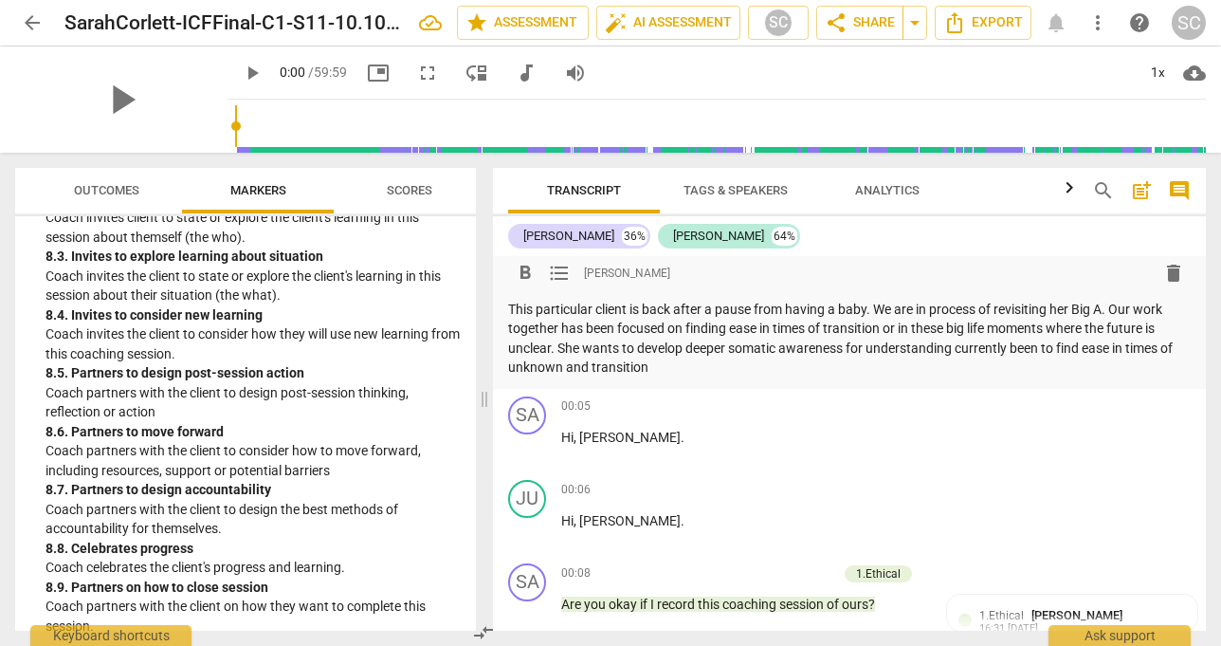
drag, startPoint x: 848, startPoint y: 346, endPoint x: 886, endPoint y: 361, distance: 41.7
click at [886, 361] on p "This particular client is back after a pause from having a baby. We are in proc…" at bounding box center [849, 339] width 683 height 78
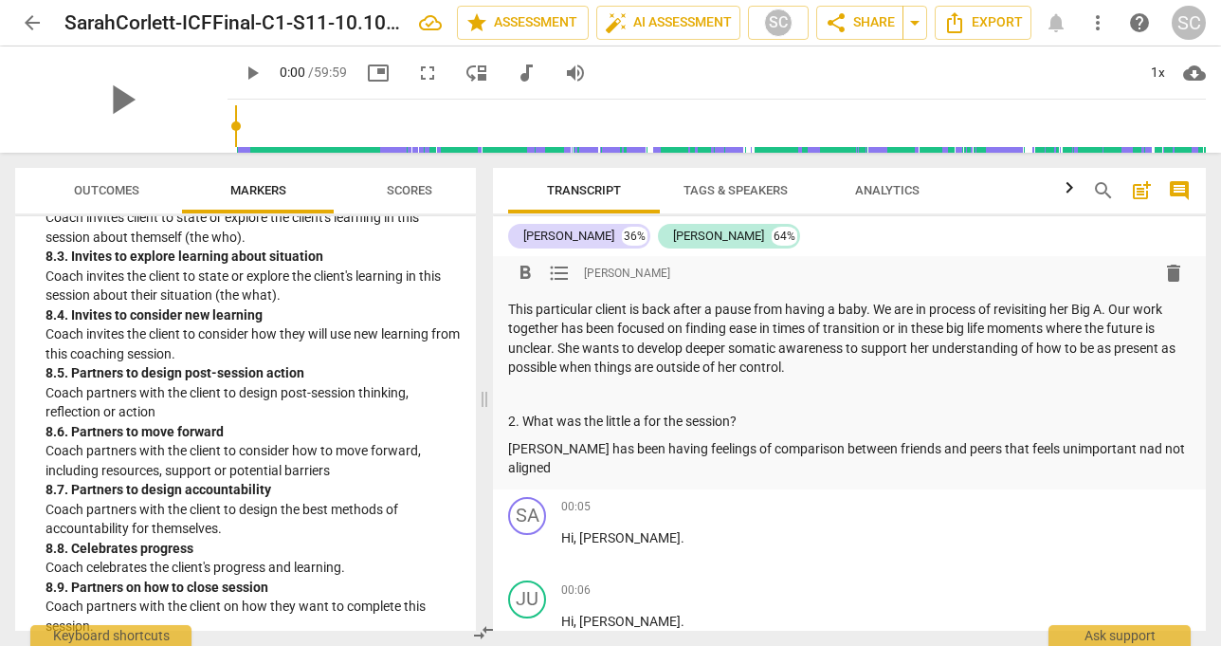
click at [1089, 442] on p "[PERSON_NAME] has been having feelings of comparison between friends and peers …" at bounding box center [849, 458] width 683 height 39
drag, startPoint x: 986, startPoint y: 446, endPoint x: 1037, endPoint y: 462, distance: 53.7
click at [1038, 463] on div "format_bold format_list_bulleted [PERSON_NAME] delete Summary: Here are my coac…" at bounding box center [849, 331] width 713 height 317
click at [997, 451] on p "[PERSON_NAME] has been having feelings of comparison between friends and peers …" at bounding box center [849, 458] width 683 height 39
drag, startPoint x: 959, startPoint y: 447, endPoint x: 1158, endPoint y: 461, distance: 199.6
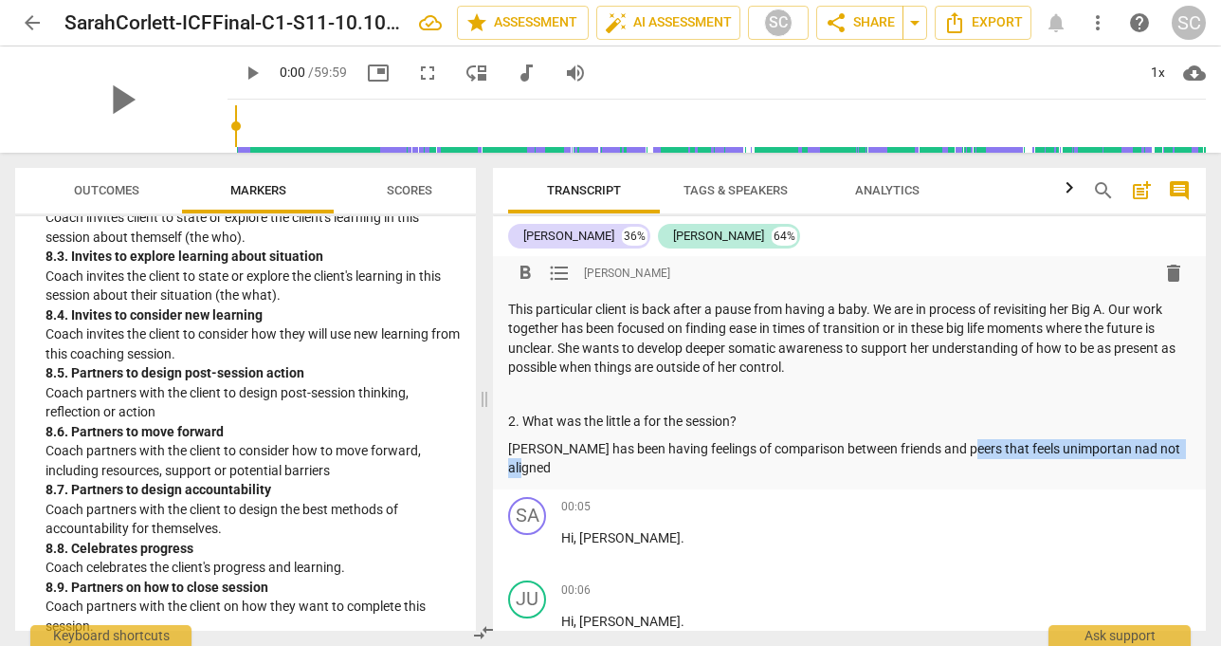
click at [1158, 461] on div "format_bold format_list_bulleted [PERSON_NAME] delete Summary: Here are my coac…" at bounding box center [849, 331] width 713 height 317
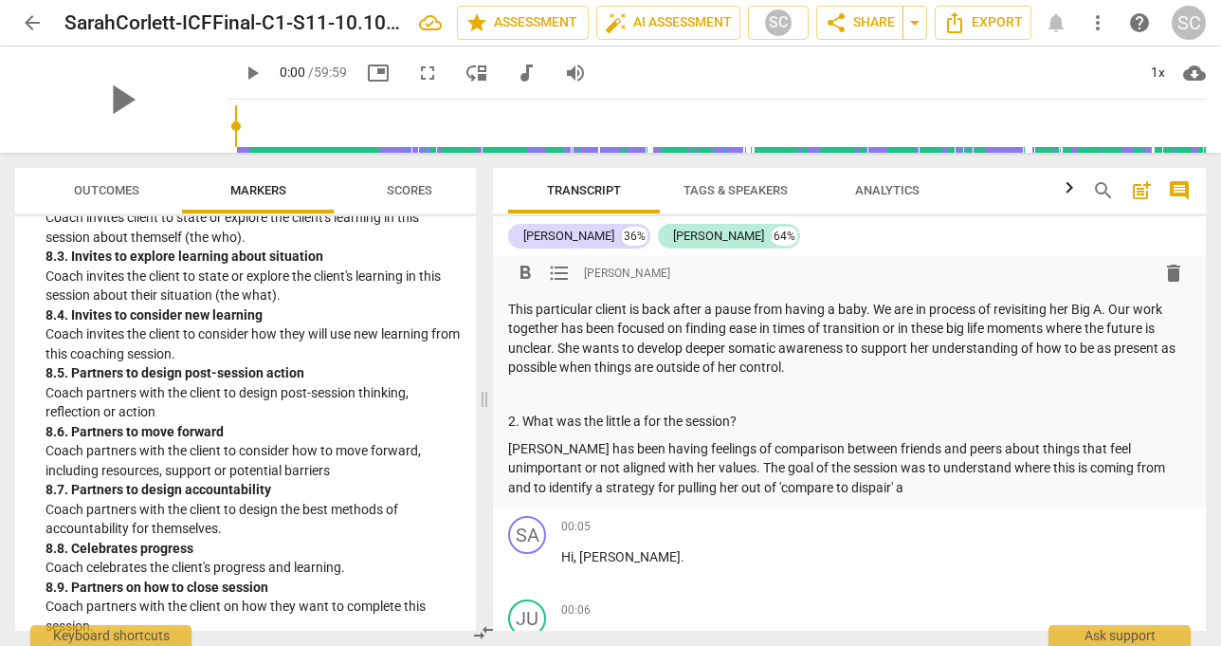
click at [784, 488] on p "[PERSON_NAME] has been having feelings of comparison between friends and peers …" at bounding box center [849, 468] width 683 height 59
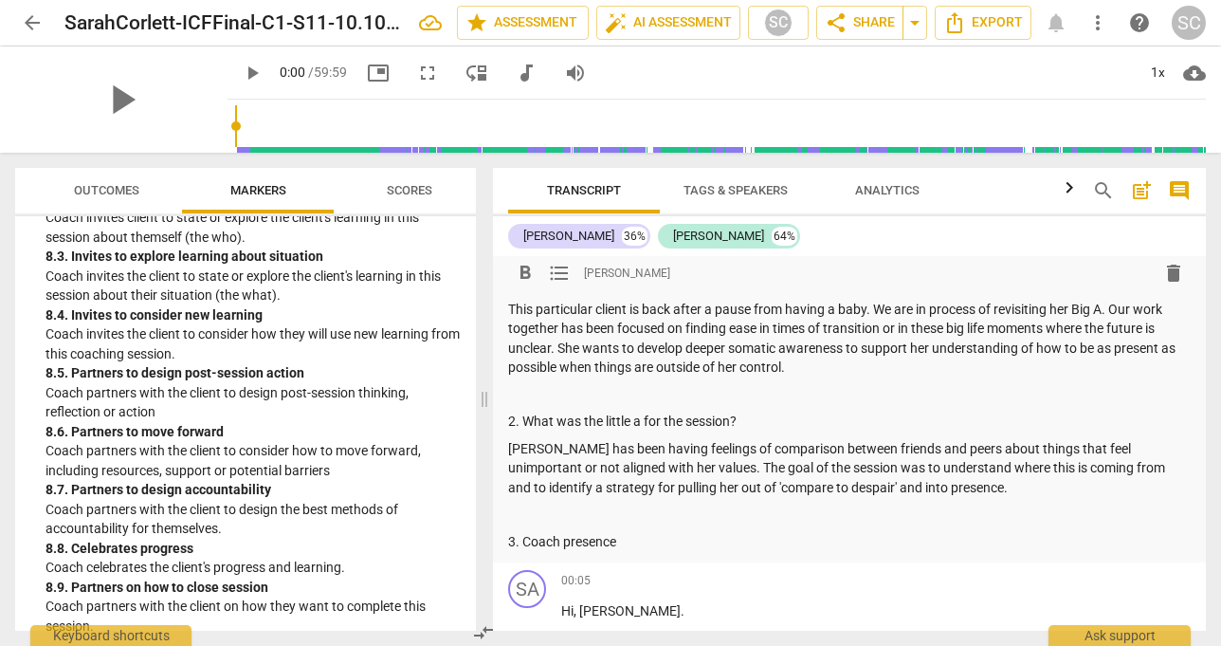
drag, startPoint x: 619, startPoint y: 541, endPoint x: 522, endPoint y: 541, distance: 96.7
click at [523, 541] on p "3. Coach presence" at bounding box center [849, 542] width 683 height 20
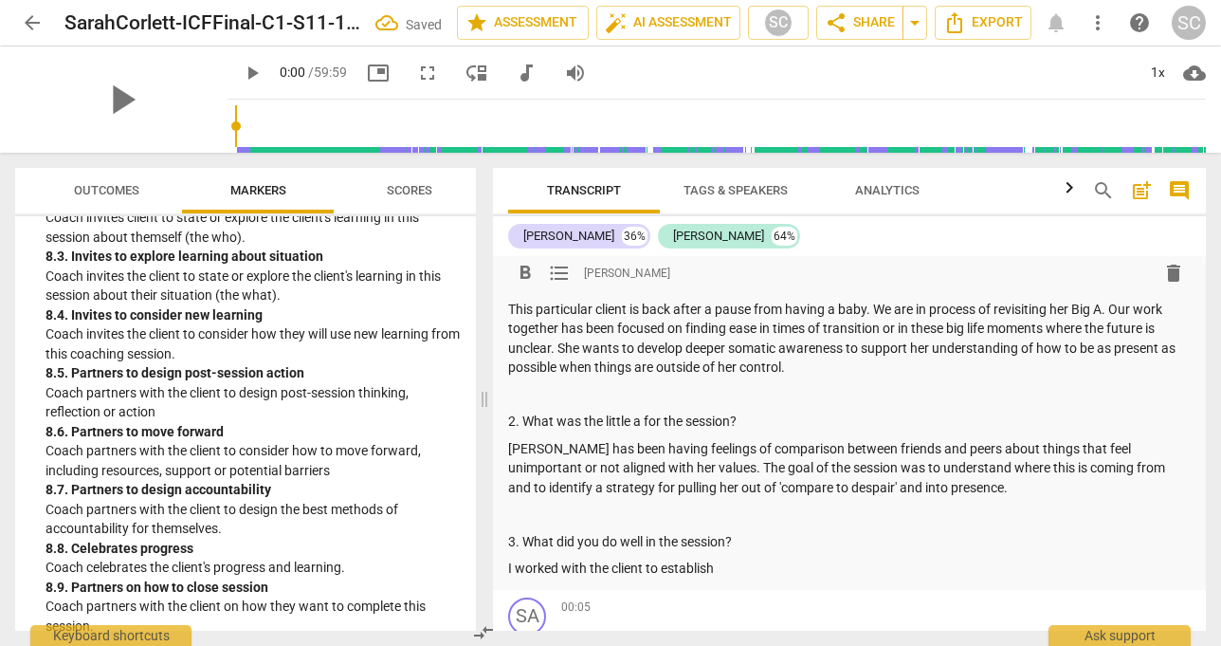
scroll to position [192, 0]
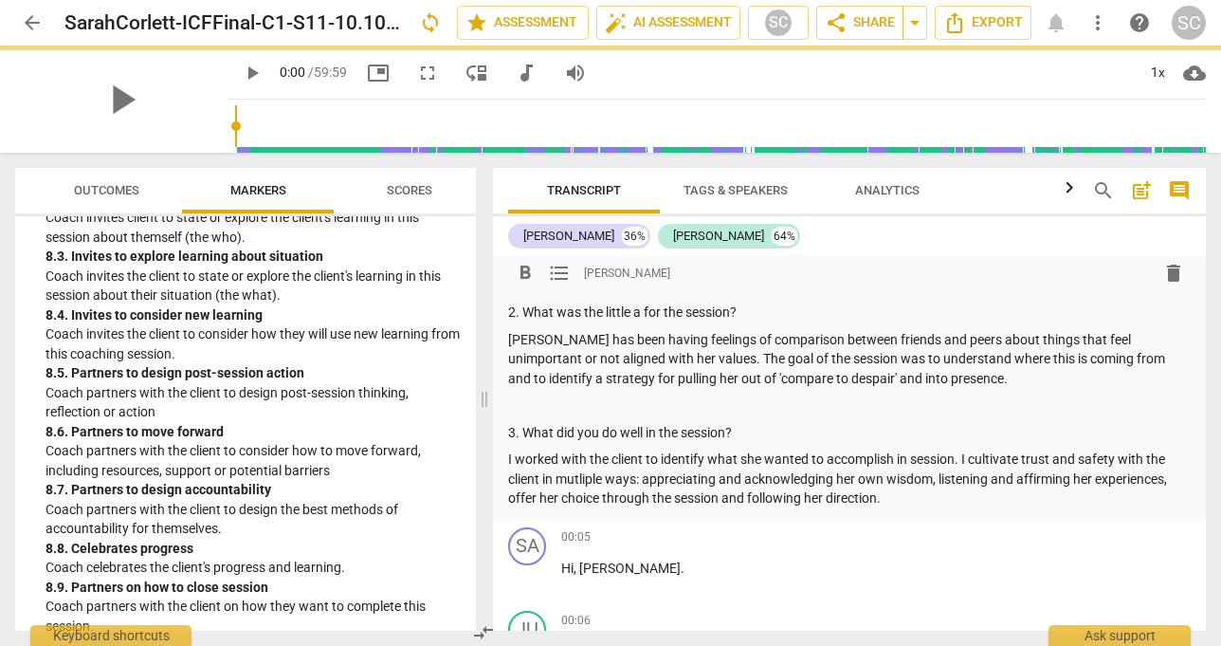
click at [590, 478] on p "I worked with the client to identify what she wanted to accomplish in session. …" at bounding box center [849, 478] width 683 height 59
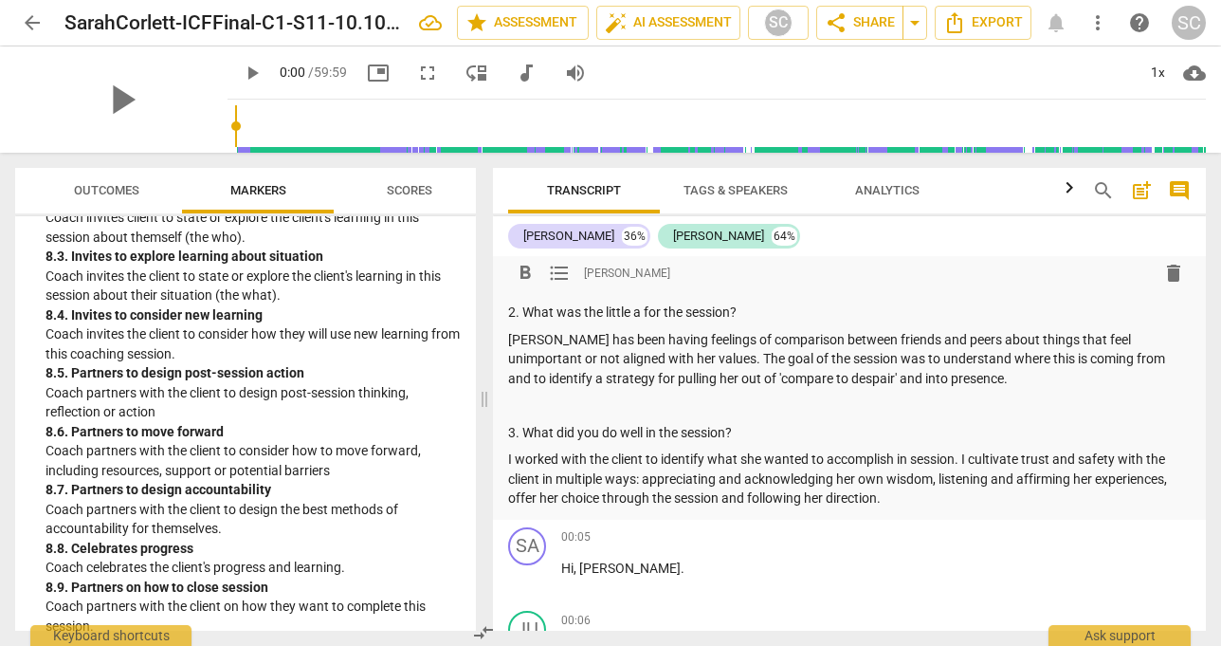
click at [915, 496] on p "I worked with the client to identify what she wanted to accomplish in session. …" at bounding box center [849, 478] width 683 height 59
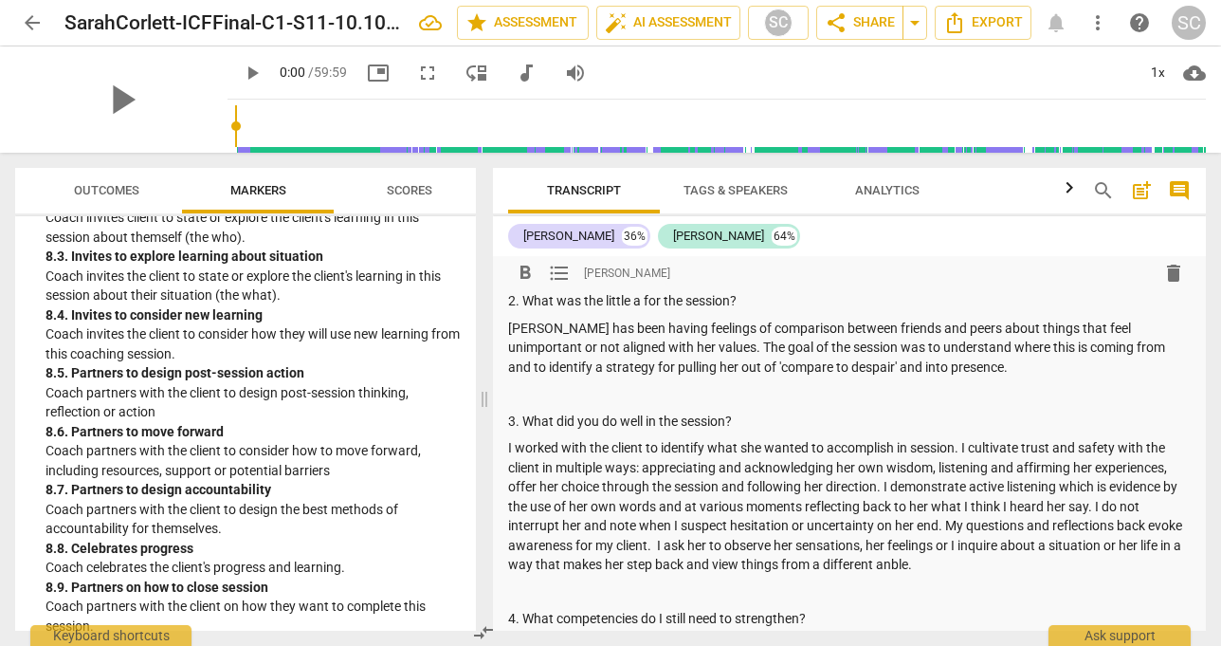
scroll to position [231, 0]
